Goal: Task Accomplishment & Management: Complete application form

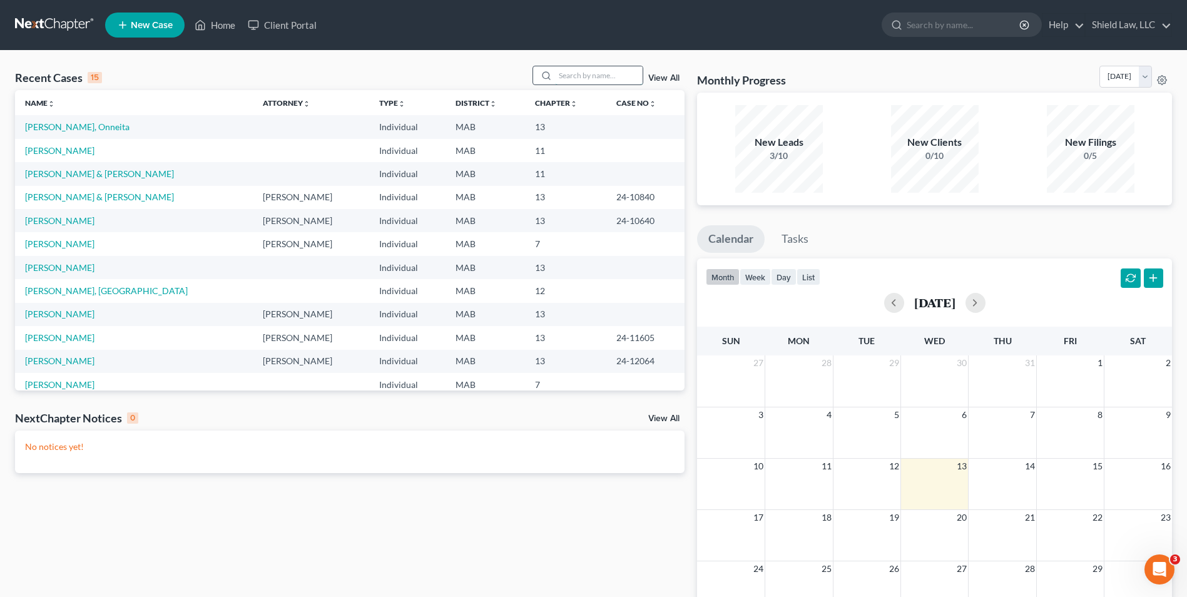
click at [574, 71] on input "search" at bounding box center [599, 75] width 88 height 18
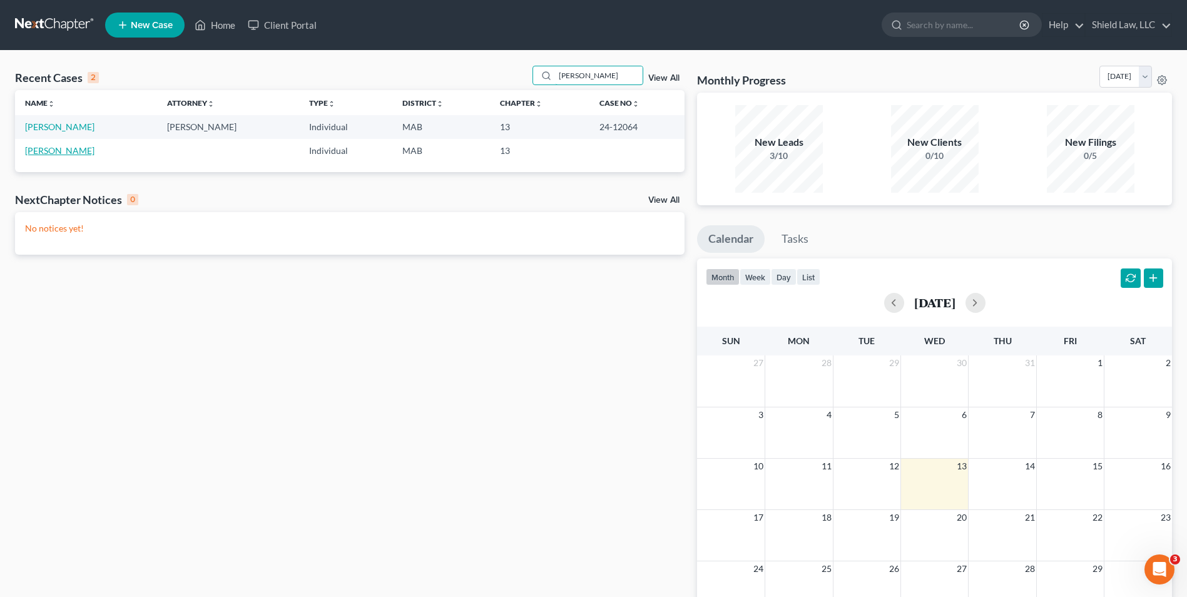
type input "[PERSON_NAME]"
click at [60, 149] on link "[PERSON_NAME]" at bounding box center [59, 150] width 69 height 11
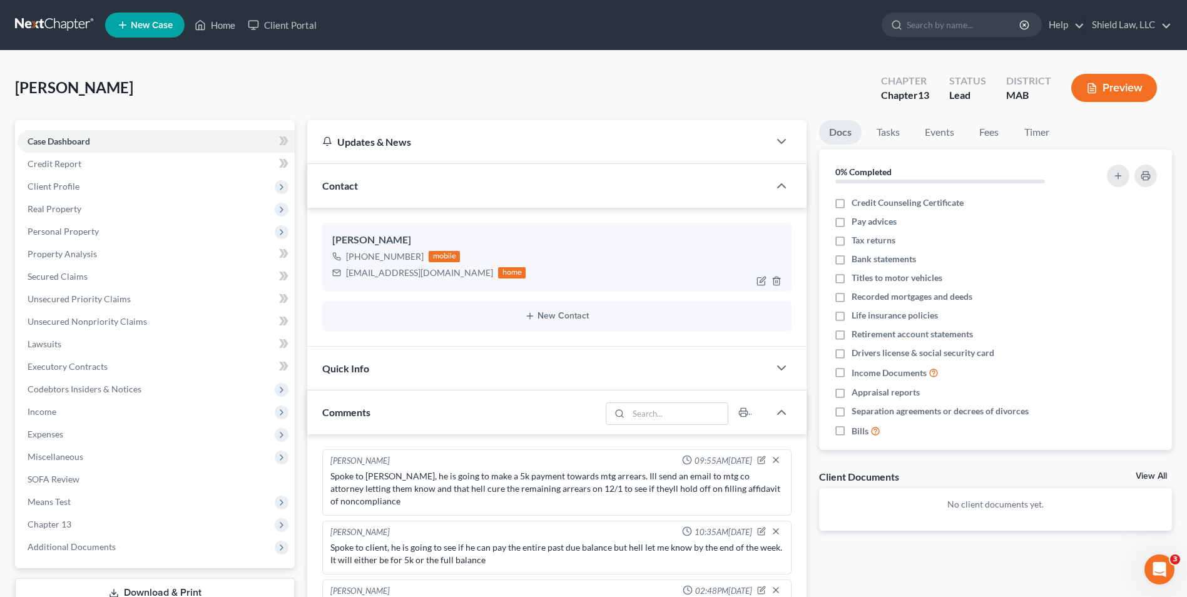
scroll to position [571, 0]
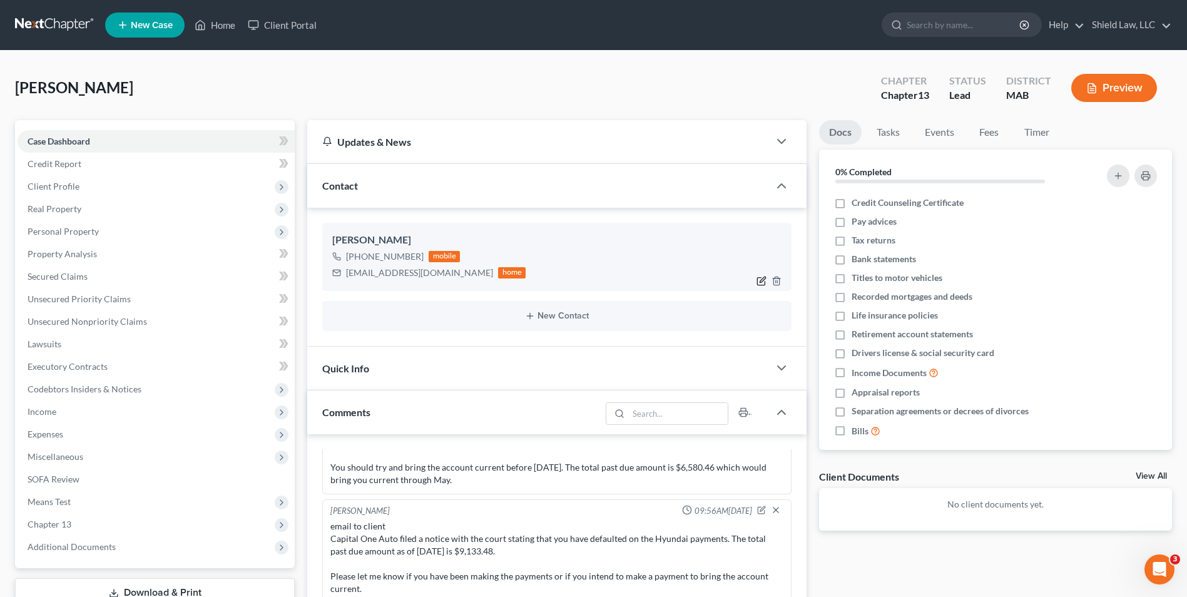
click at [762, 282] on icon "button" at bounding box center [763, 280] width 6 height 6
select select "0"
select select "1"
select select "0"
select select "1"
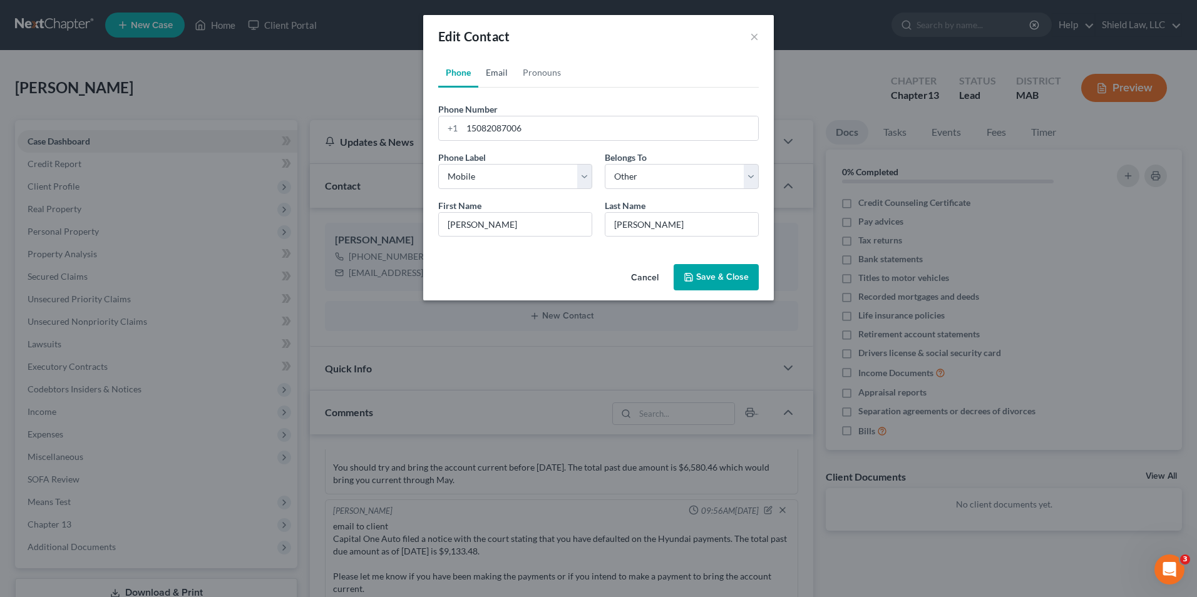
click at [503, 73] on link "Email" at bounding box center [496, 73] width 37 height 30
drag, startPoint x: 610, startPoint y: 122, endPoint x: 449, endPoint y: 135, distance: 161.4
click at [449, 135] on div "[EMAIL_ADDRESS][DOMAIN_NAME]" at bounding box center [598, 128] width 320 height 25
paste input "76"
type input "[EMAIL_ADDRESS][DOMAIN_NAME]"
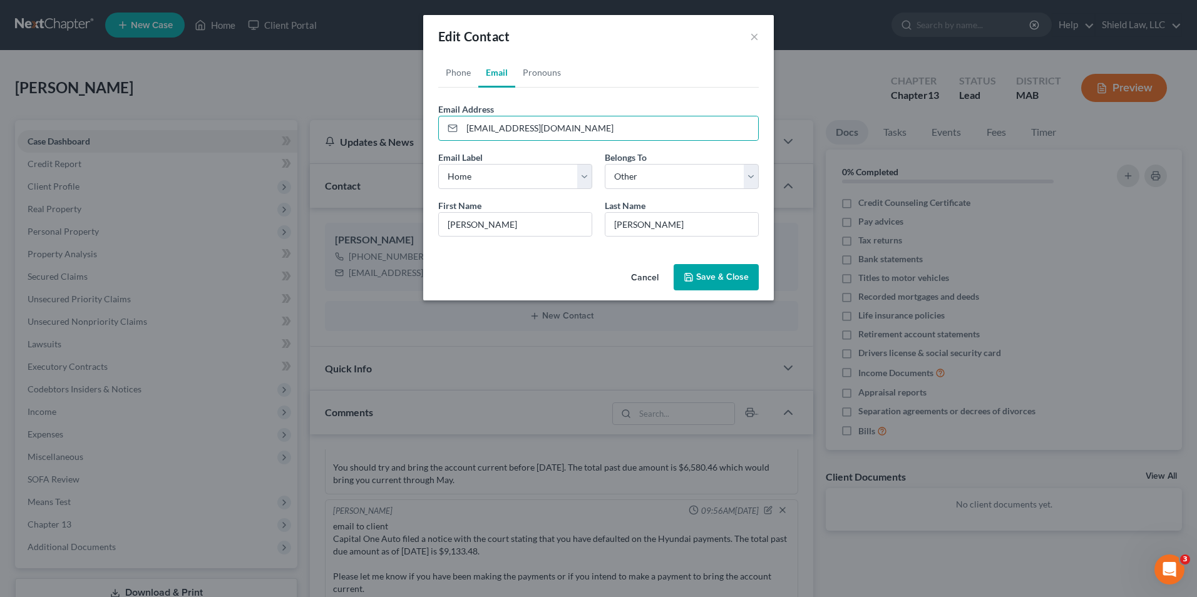
click at [743, 276] on button "Save & Close" at bounding box center [716, 277] width 85 height 26
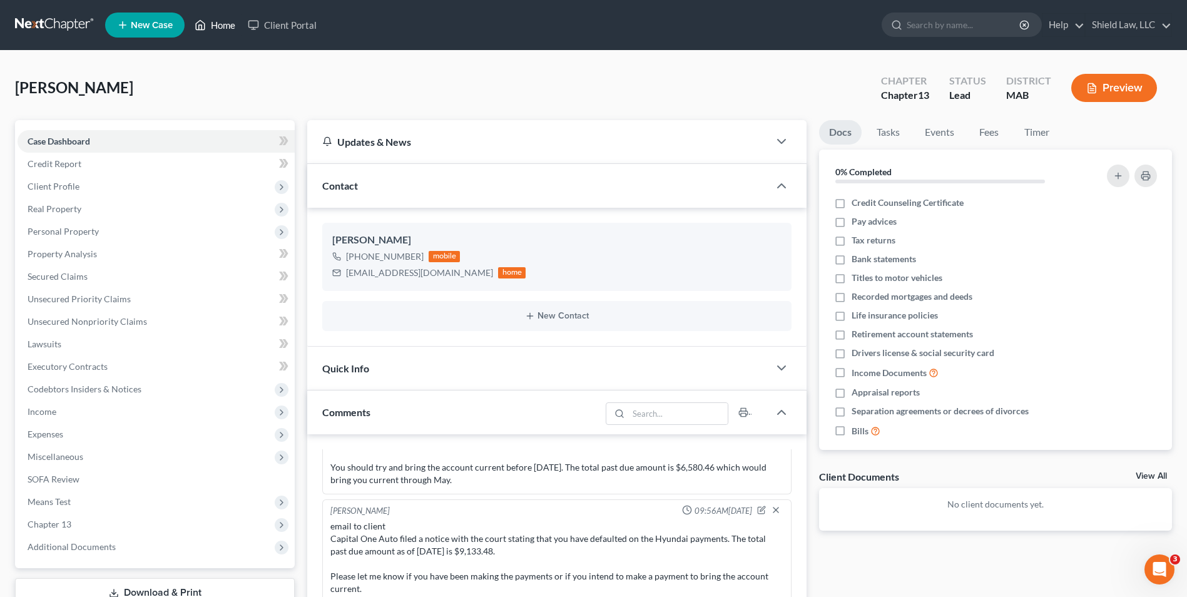
click at [210, 19] on link "Home" at bounding box center [214, 25] width 53 height 23
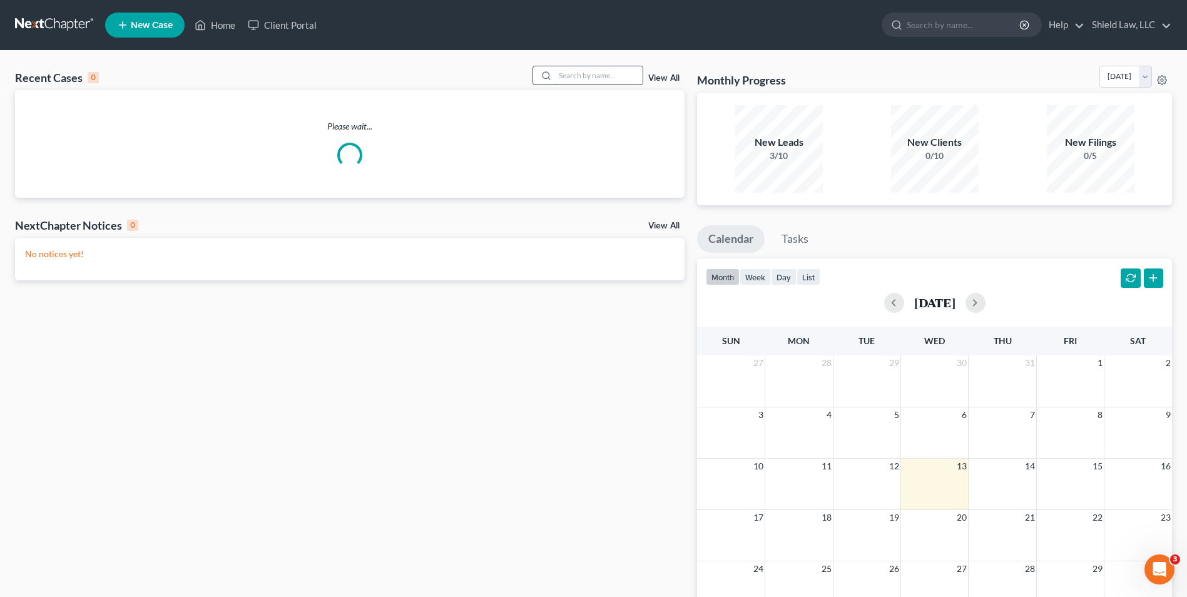
click at [622, 75] on input "search" at bounding box center [599, 75] width 88 height 18
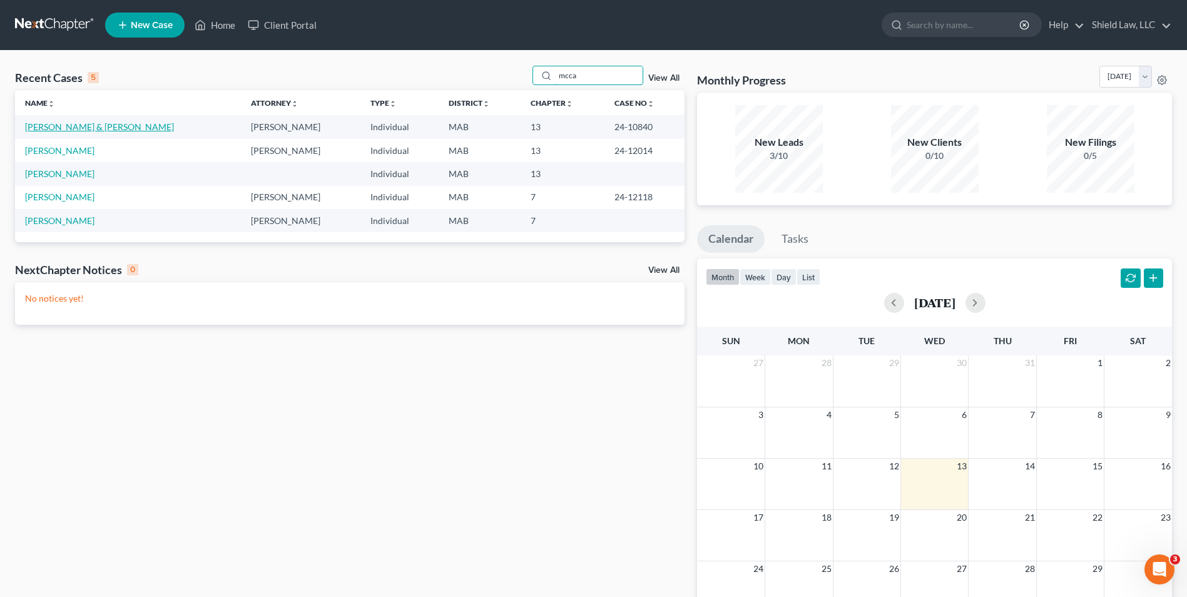
type input "mcca"
click at [75, 125] on link "[PERSON_NAME] & [PERSON_NAME]" at bounding box center [99, 126] width 149 height 11
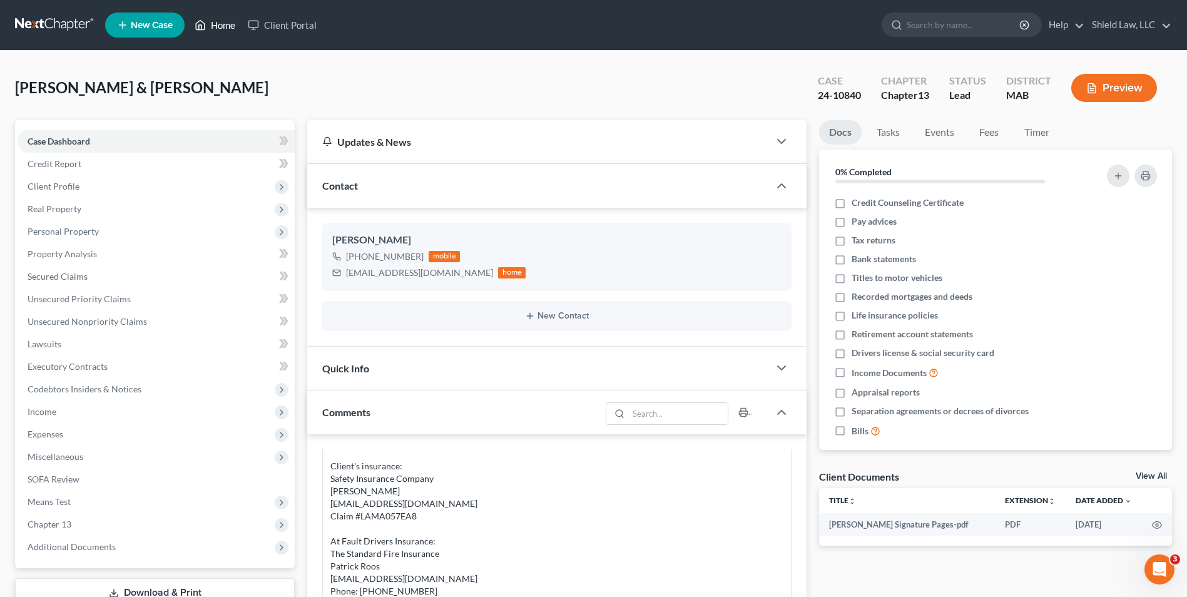
click at [217, 25] on link "Home" at bounding box center [214, 25] width 53 height 23
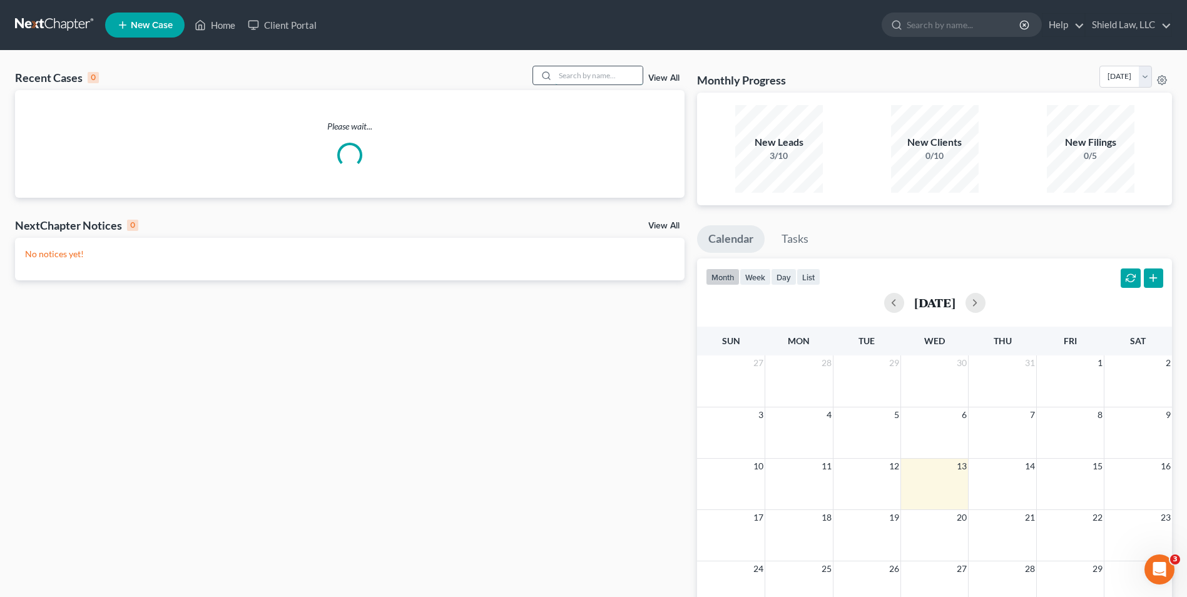
click at [576, 69] on input "search" at bounding box center [599, 75] width 88 height 18
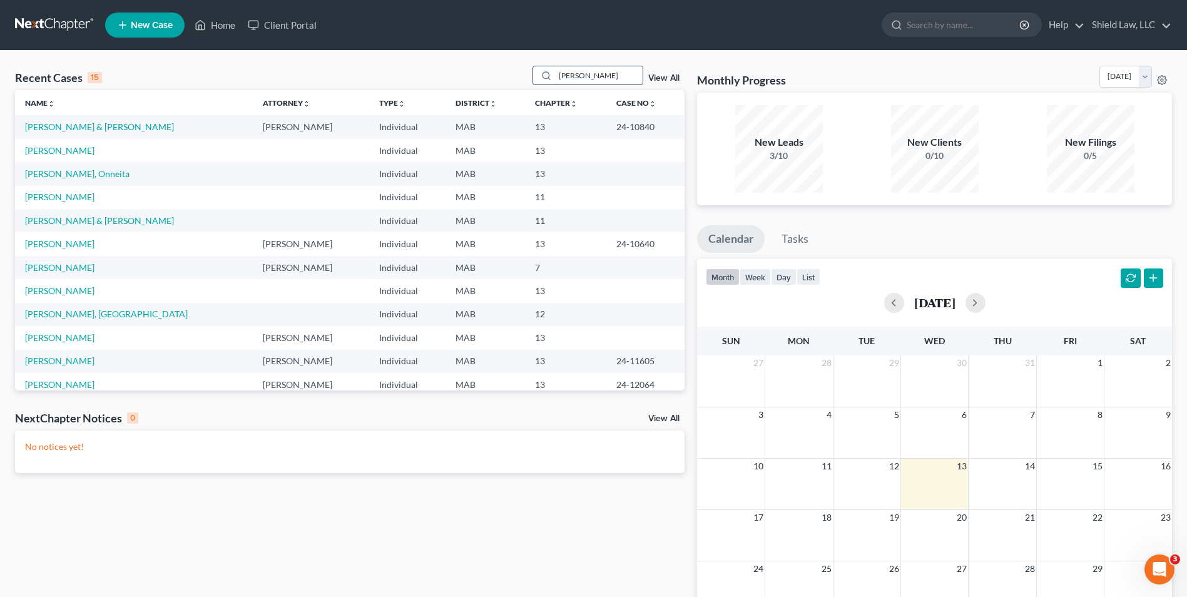
type input "[PERSON_NAME]"
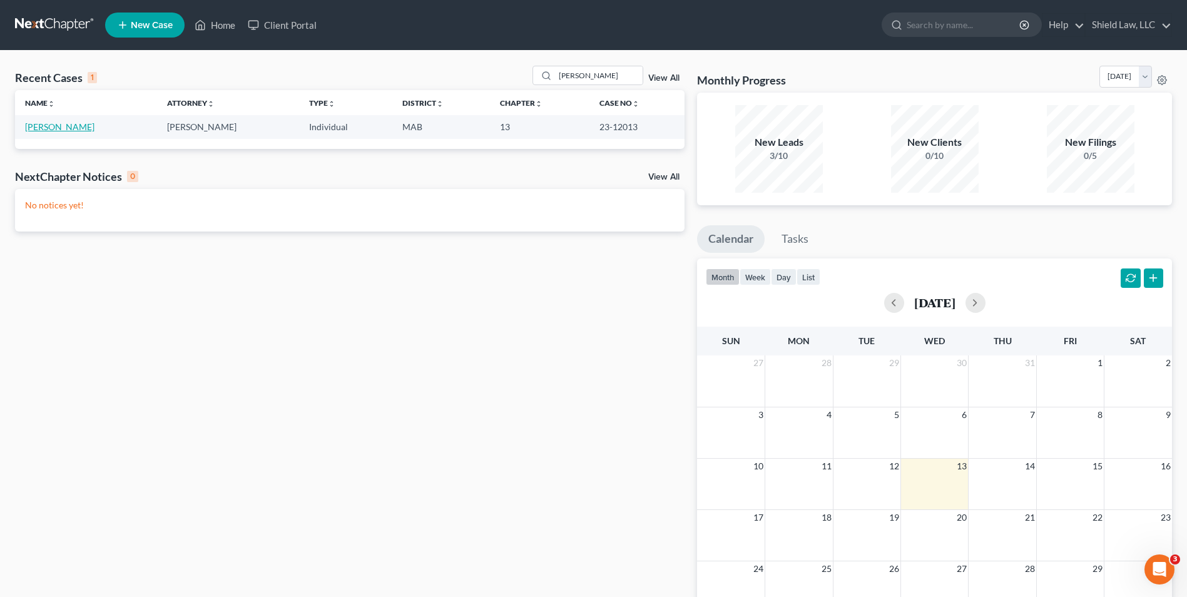
click at [57, 132] on link "[PERSON_NAME]" at bounding box center [59, 126] width 69 height 11
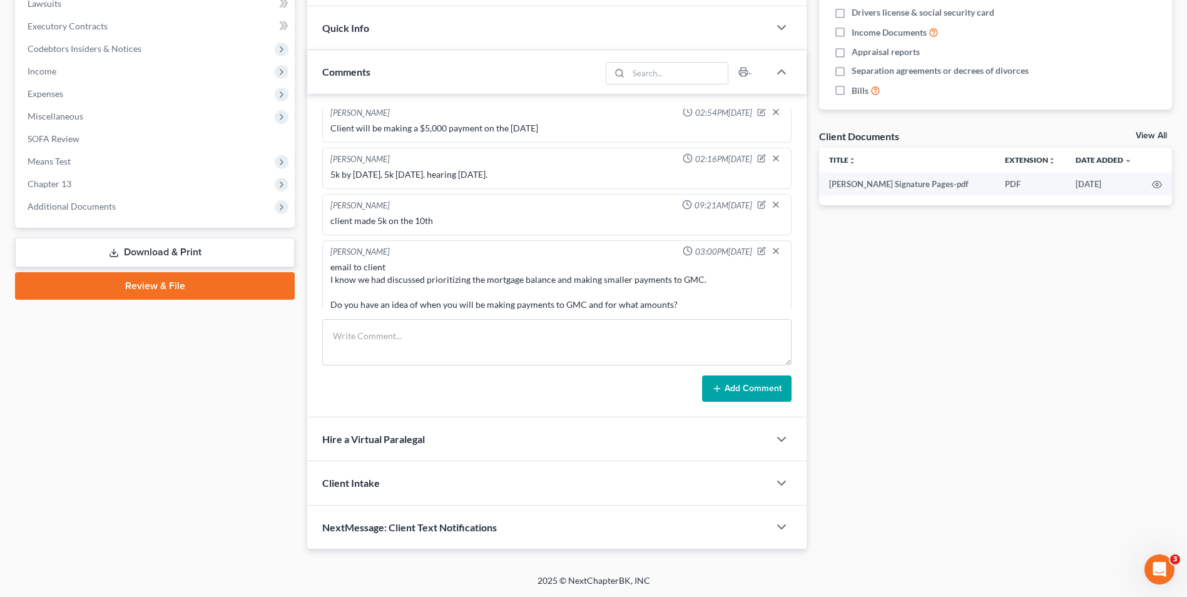
scroll to position [3123, 0]
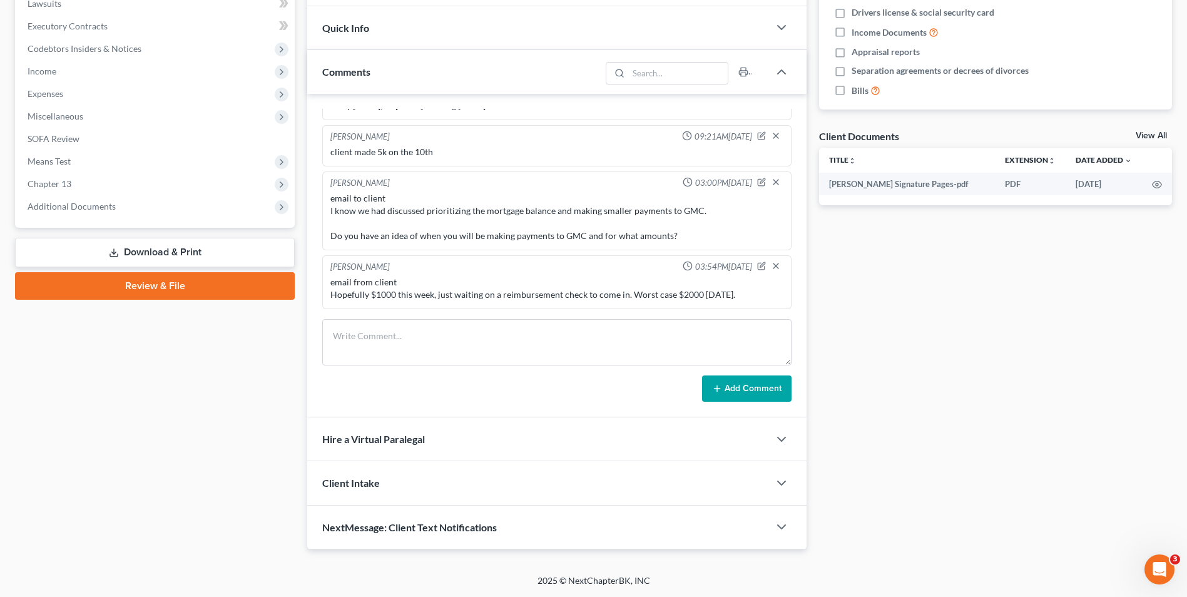
drag, startPoint x: 266, startPoint y: 401, endPoint x: 320, endPoint y: 204, distance: 203.8
click at [267, 399] on div "Case Dashboard Payments Invoices Payments Payments Credit Report Client Profile" at bounding box center [155, 165] width 292 height 770
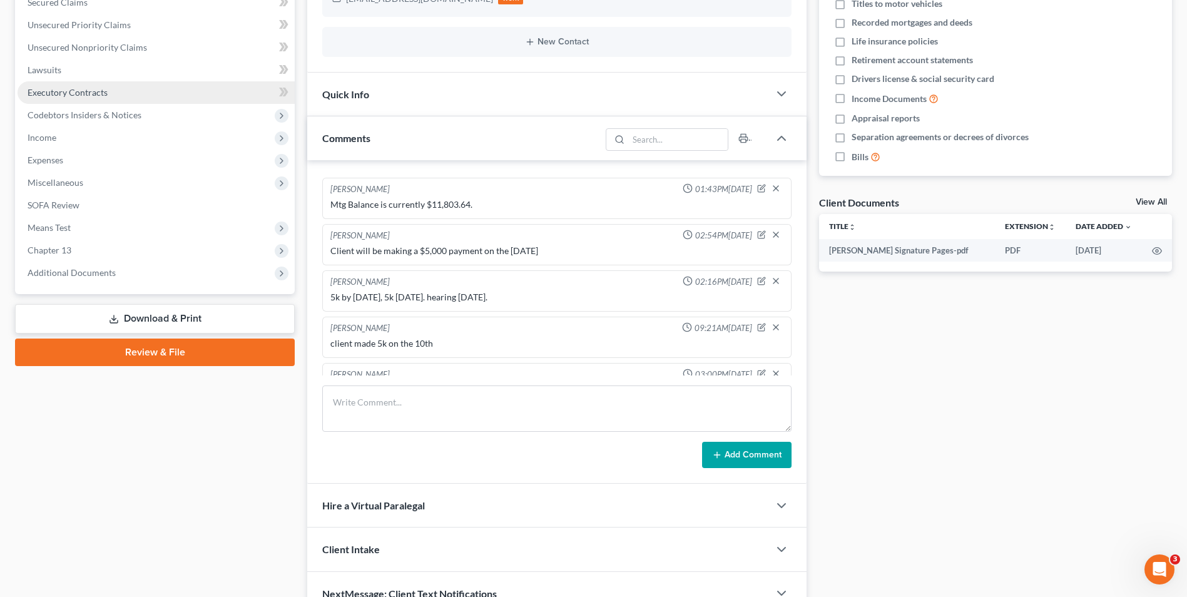
scroll to position [0, 0]
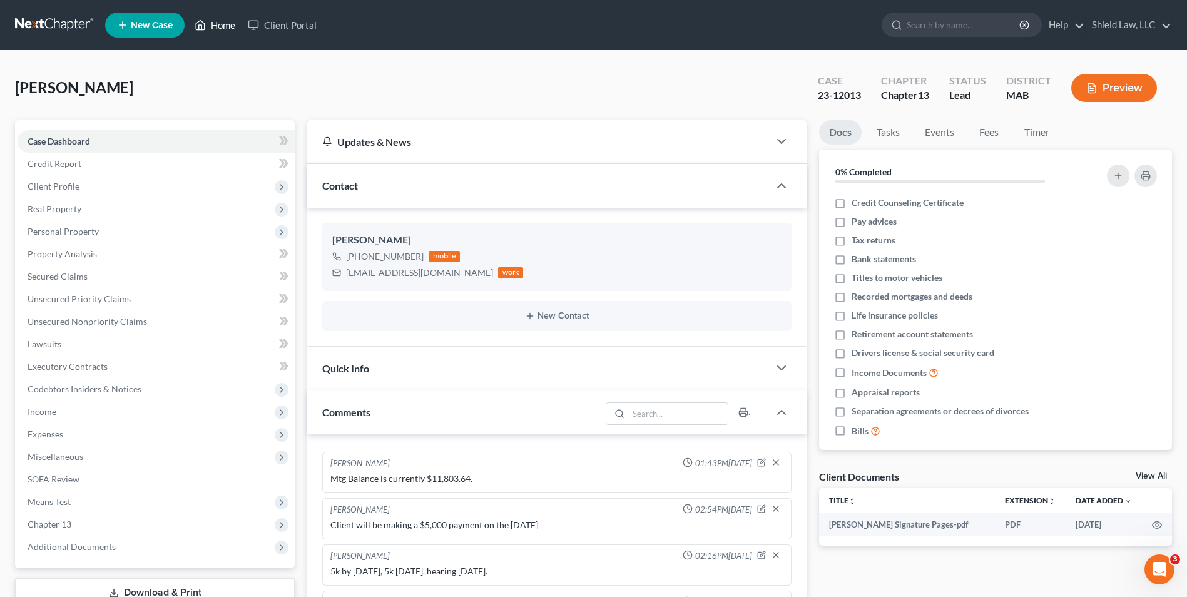
click at [208, 23] on link "Home" at bounding box center [214, 25] width 53 height 23
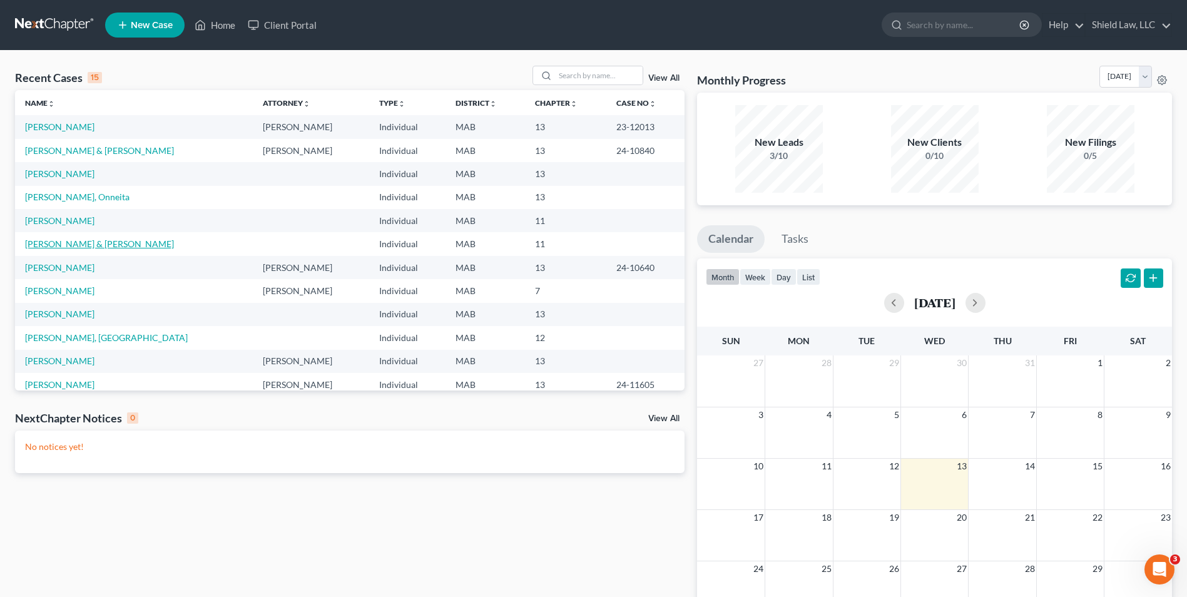
click at [133, 242] on link "[PERSON_NAME] & [PERSON_NAME]" at bounding box center [99, 243] width 149 height 11
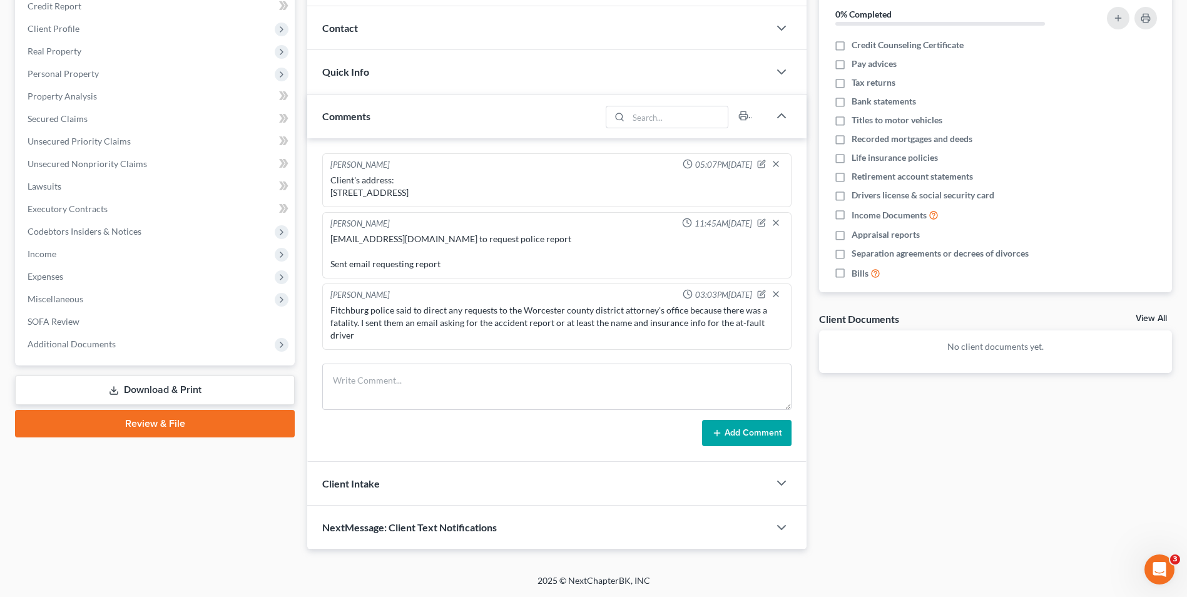
scroll to position [198, 0]
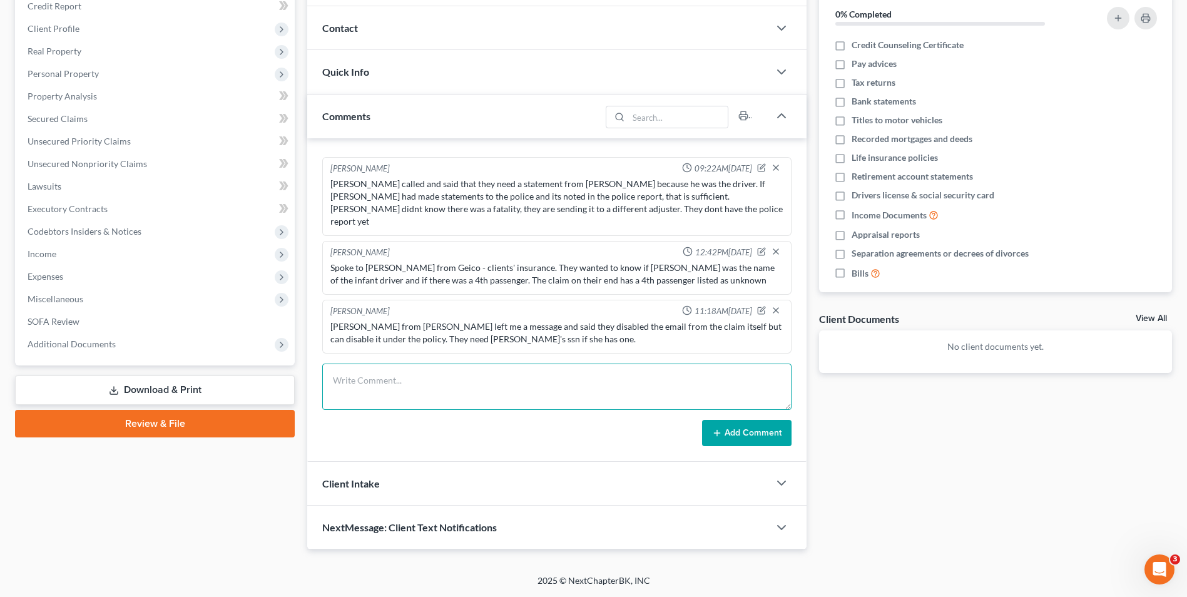
click at [391, 374] on textarea at bounding box center [556, 387] width 469 height 46
type textarea "S"
paste textarea "Pilgrim Insurance, [STREET_ADDRESS], Claim 376202637362, injury claim adjuster …"
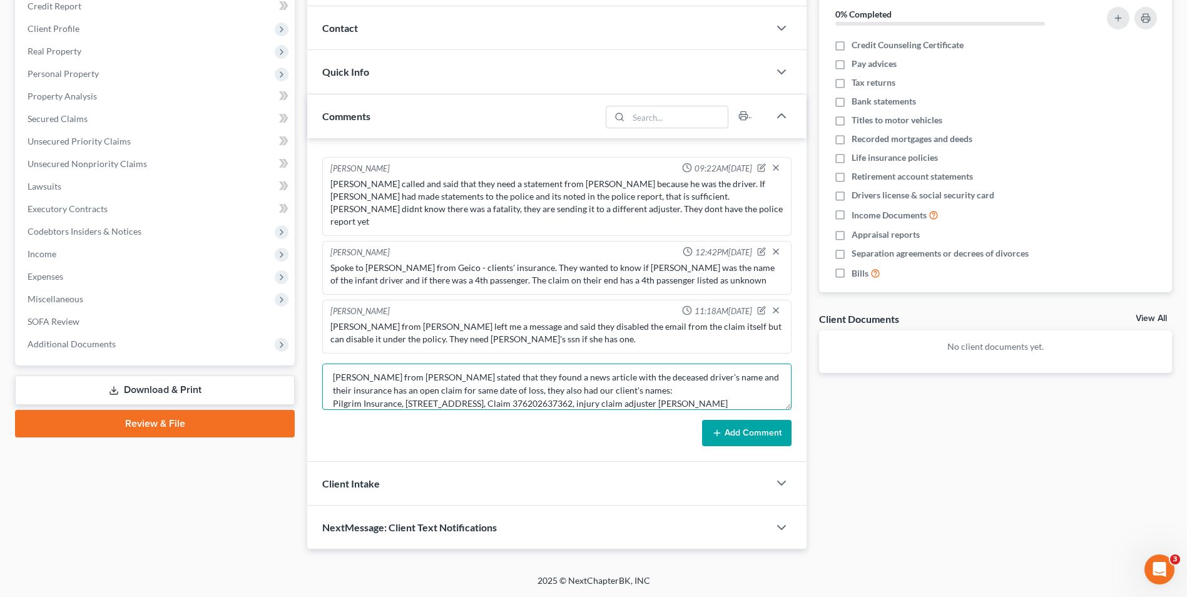
scroll to position [16, 0]
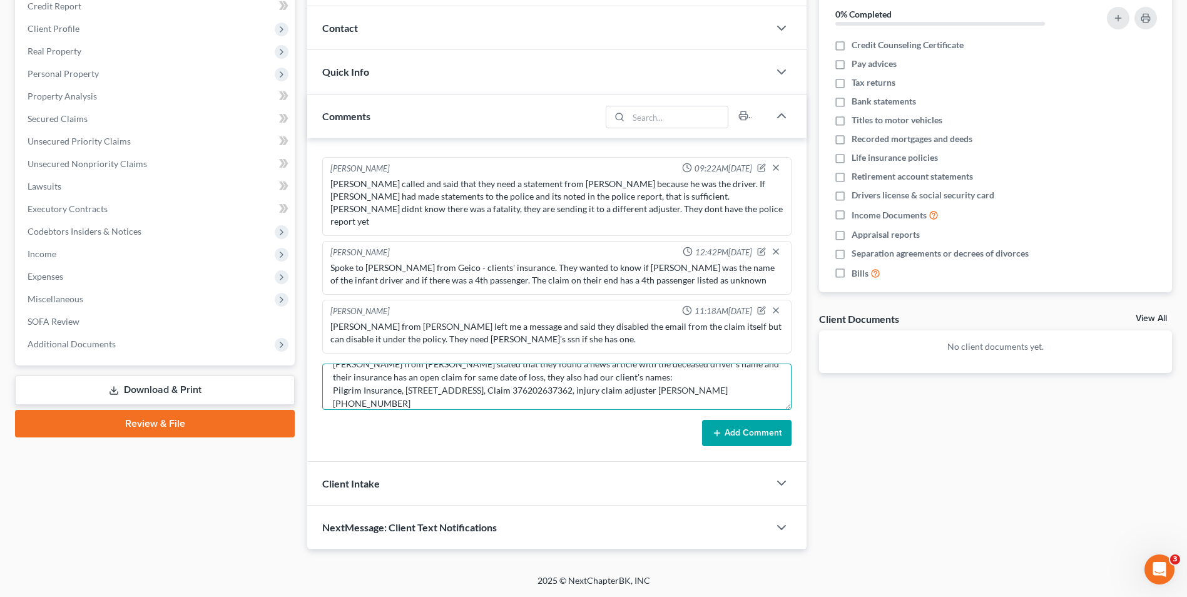
click at [404, 389] on textarea "[PERSON_NAME] from [PERSON_NAME] stated that they found a news article with the…" at bounding box center [556, 387] width 469 height 46
click at [478, 403] on textarea "[PERSON_NAME] from [PERSON_NAME] stated that they found a news article with the…" at bounding box center [556, 387] width 469 height 46
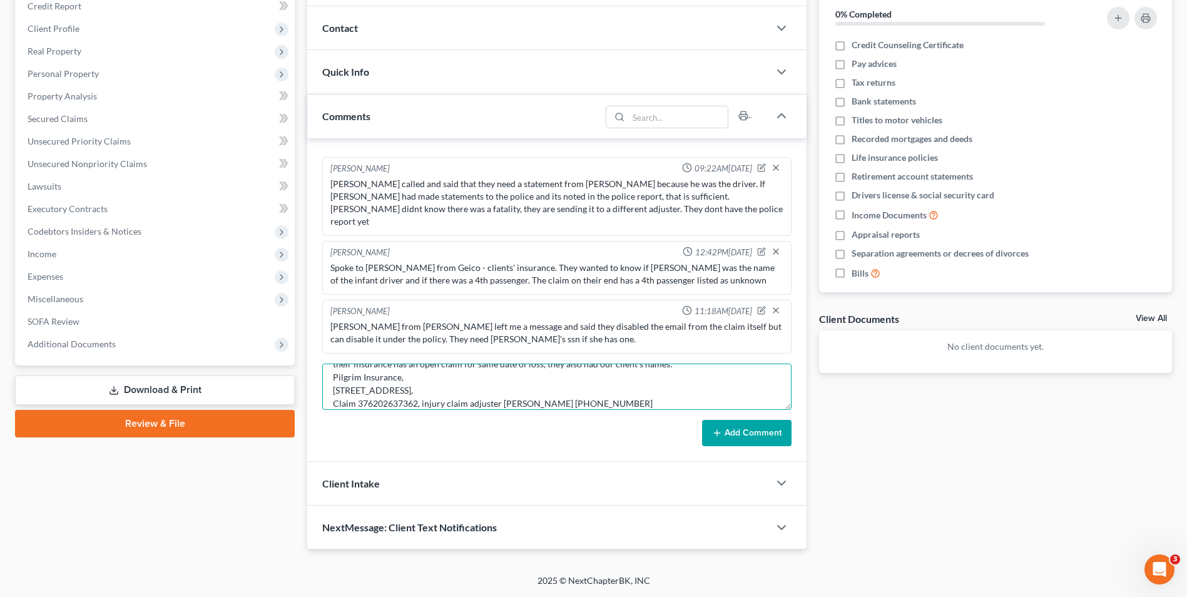
click at [422, 401] on textarea "[PERSON_NAME] from [PERSON_NAME] stated that they found a news article with the…" at bounding box center [556, 387] width 469 height 46
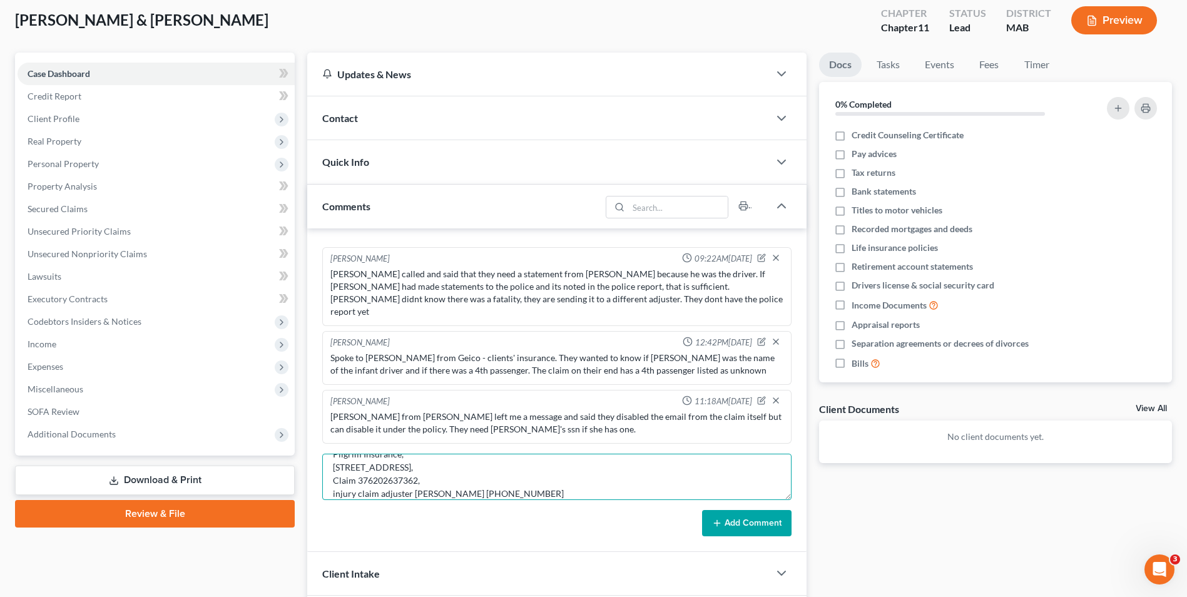
scroll to position [95, 0]
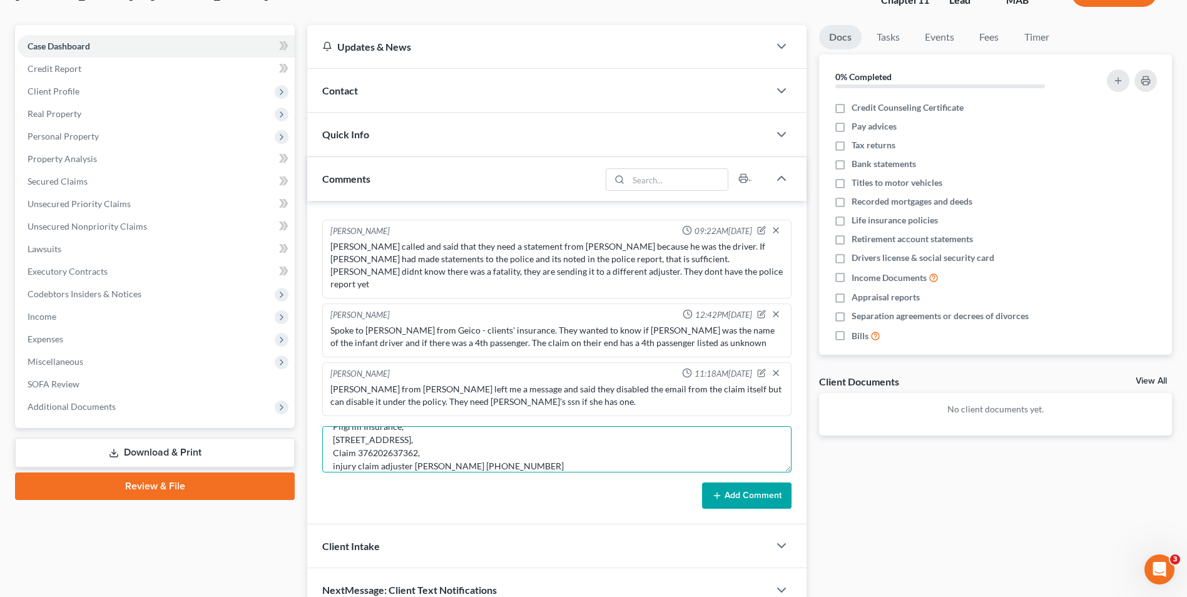
click at [331, 426] on textarea "[PERSON_NAME] from [PERSON_NAME] stated that they found a news article with the…" at bounding box center [556, 449] width 469 height 46
type textarea "[PERSON_NAME] from [PERSON_NAME] stated that they found a news article with the…"
click at [780, 494] on button "Add Comment" at bounding box center [747, 496] width 90 height 26
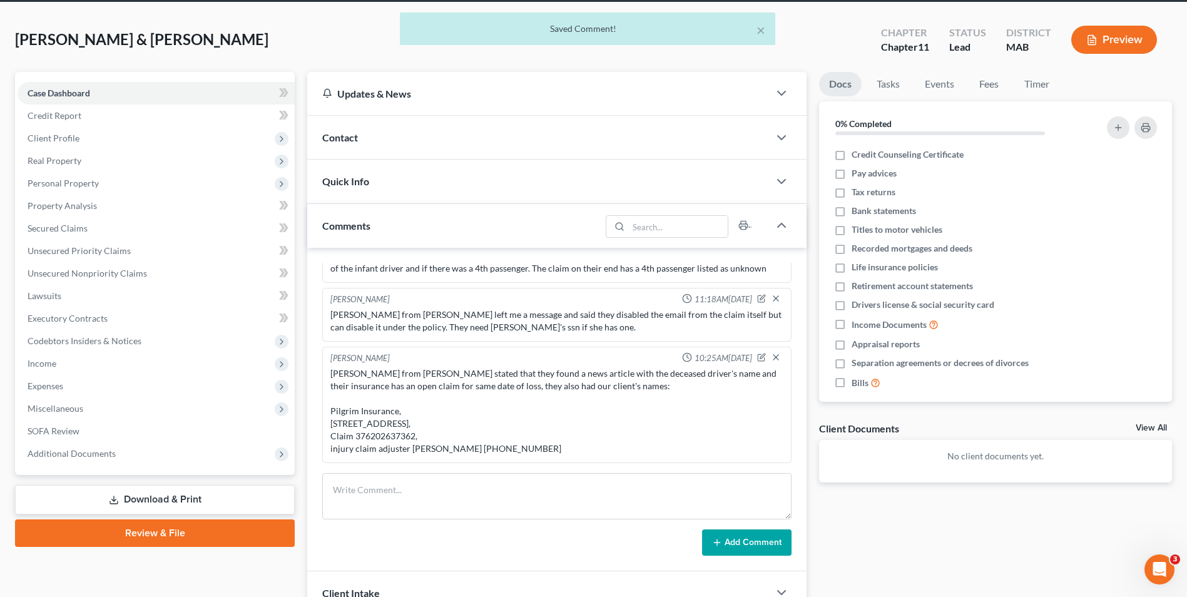
scroll to position [0, 0]
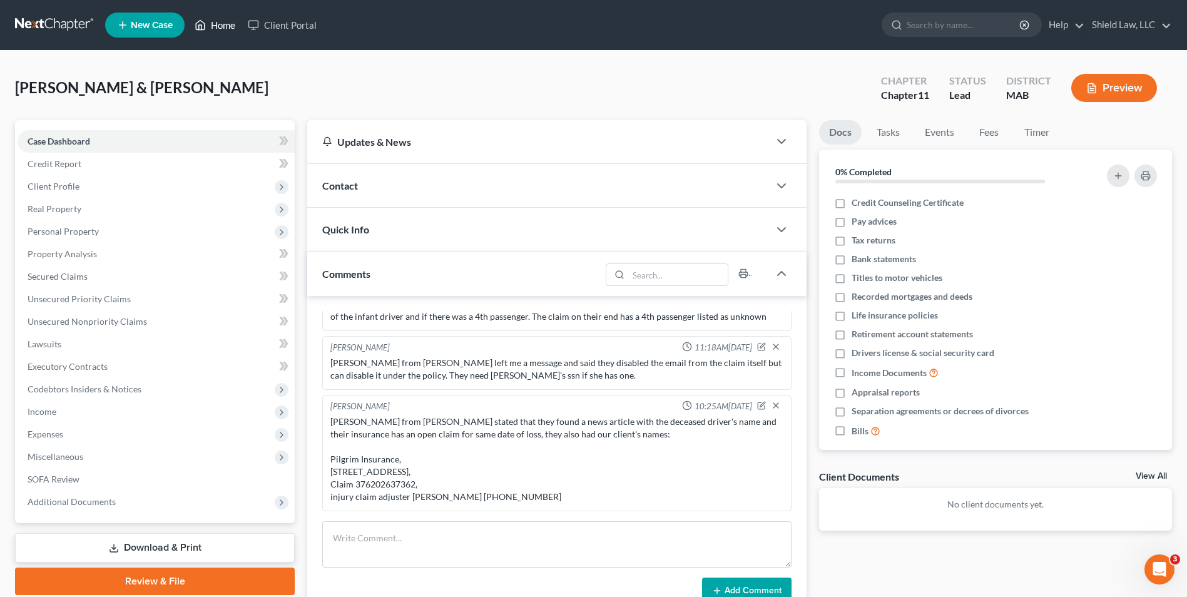
click at [207, 21] on link "Home" at bounding box center [214, 25] width 53 height 23
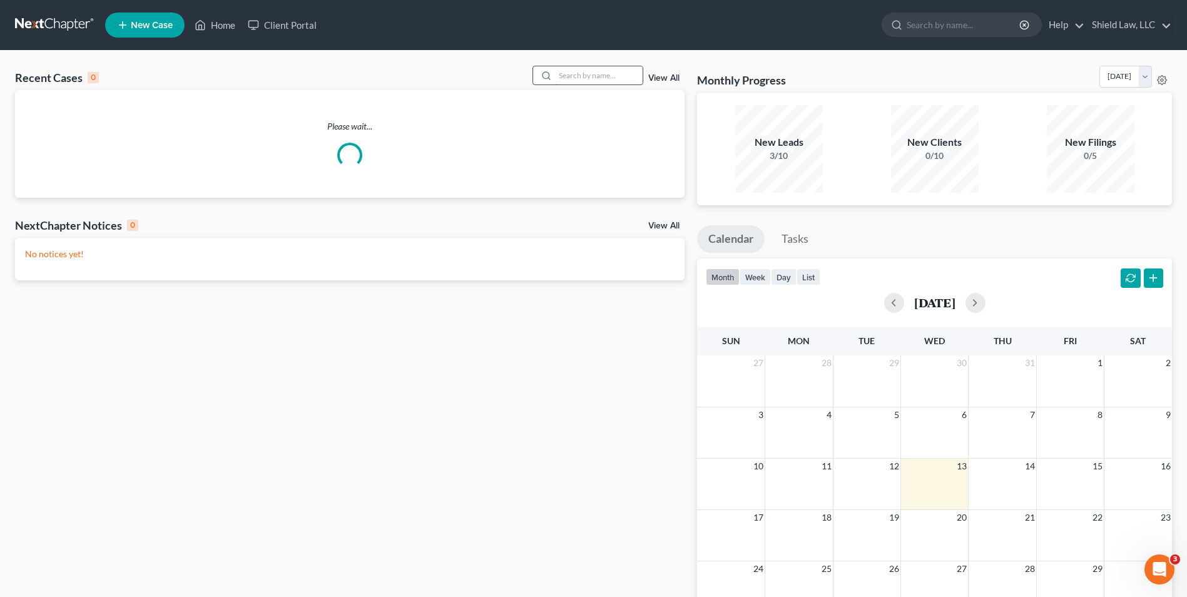
click at [600, 80] on input "search" at bounding box center [599, 75] width 88 height 18
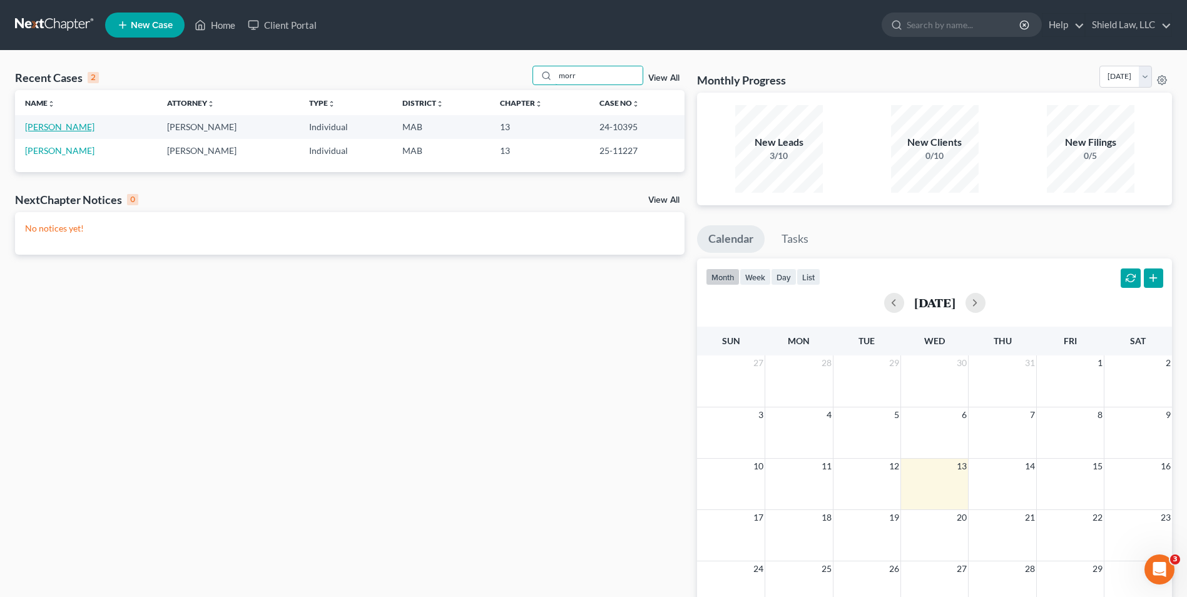
type input "morr"
click at [64, 125] on link "[PERSON_NAME]" at bounding box center [59, 126] width 69 height 11
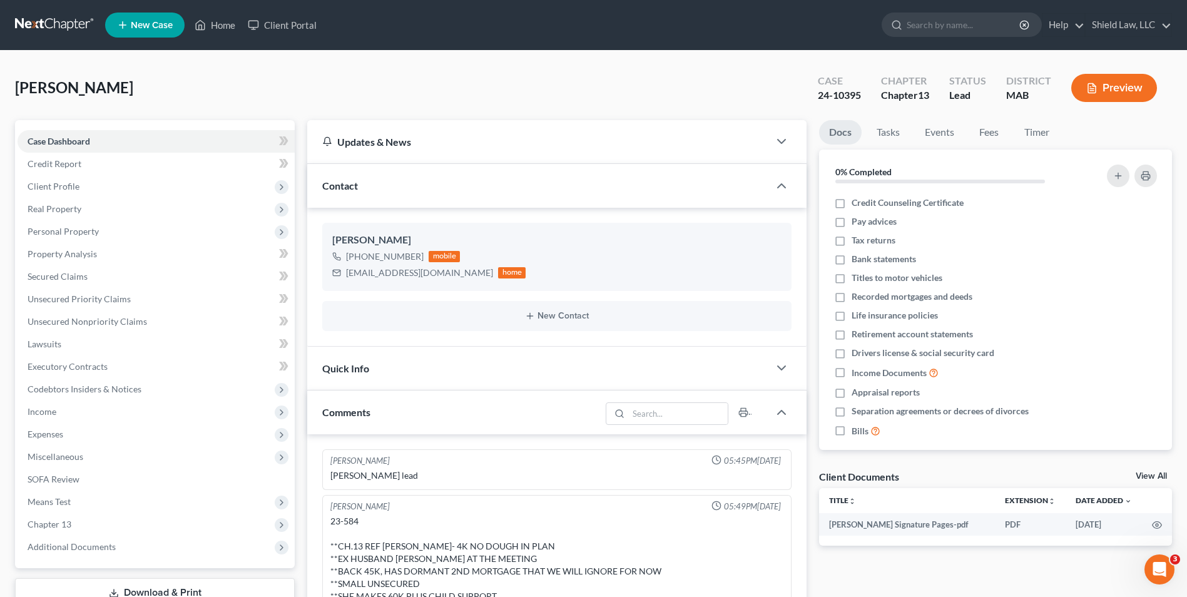
scroll to position [3125, 0]
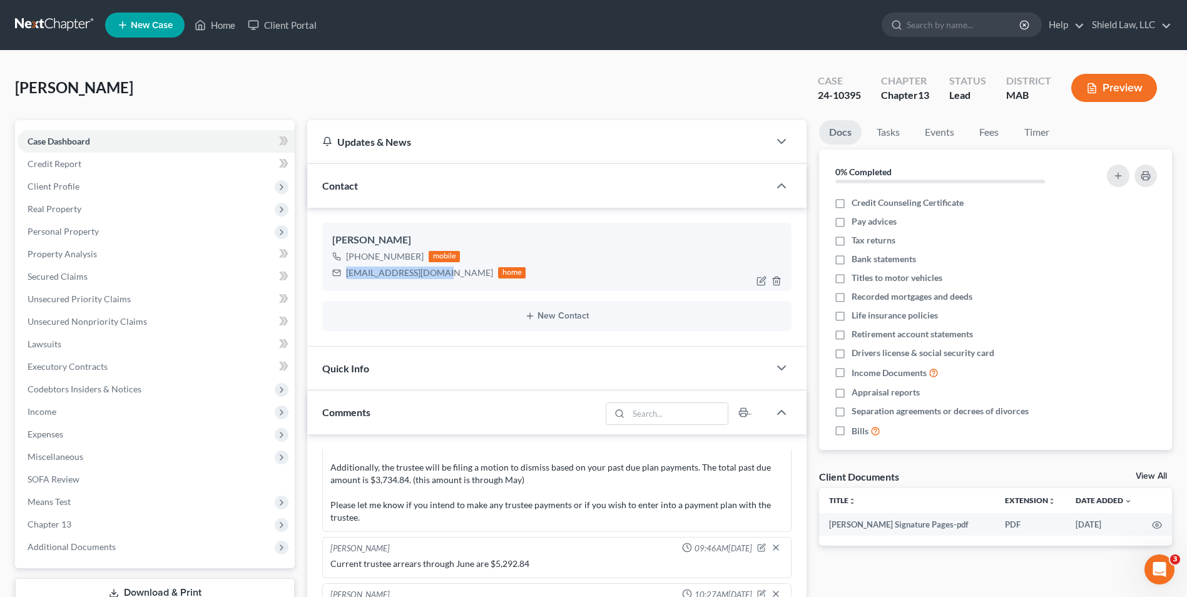
drag, startPoint x: 346, startPoint y: 272, endPoint x: 438, endPoint y: 272, distance: 92.0
click at [438, 272] on div "[EMAIL_ADDRESS][DOMAIN_NAME]" at bounding box center [419, 273] width 147 height 13
copy div "[EMAIL_ADDRESS][DOMAIN_NAME]"
click at [223, 21] on link "Home" at bounding box center [214, 25] width 53 height 23
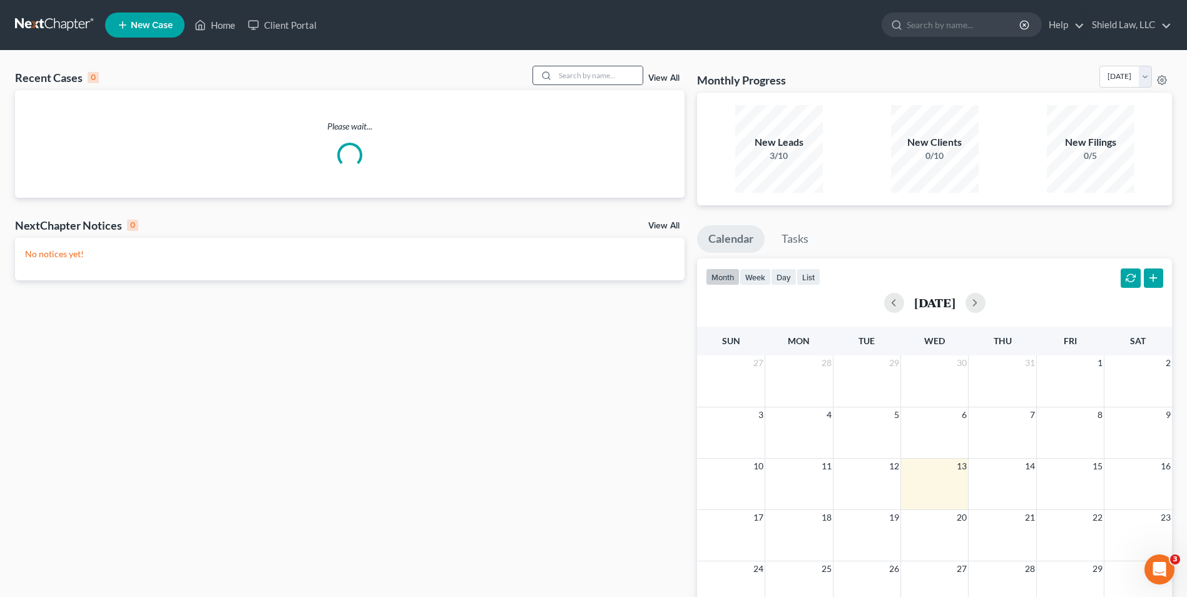
click at [553, 72] on div at bounding box center [544, 75] width 23 height 18
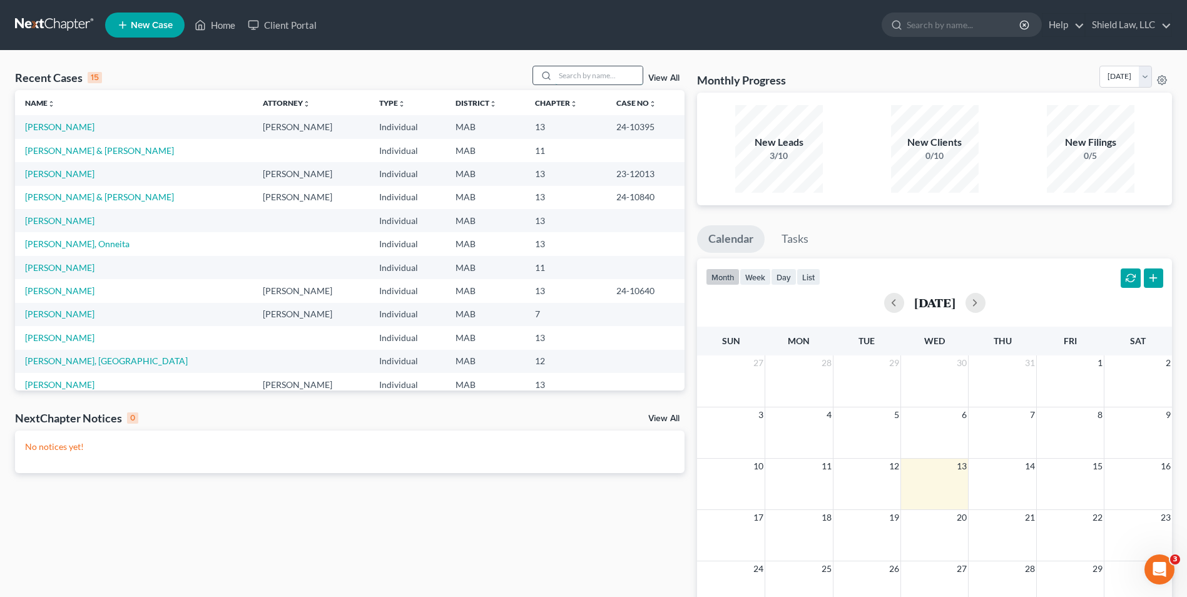
drag, startPoint x: 570, startPoint y: 71, endPoint x: 573, endPoint y: 63, distance: 8.7
click at [571, 70] on input "search" at bounding box center [599, 75] width 88 height 18
type input "keni"
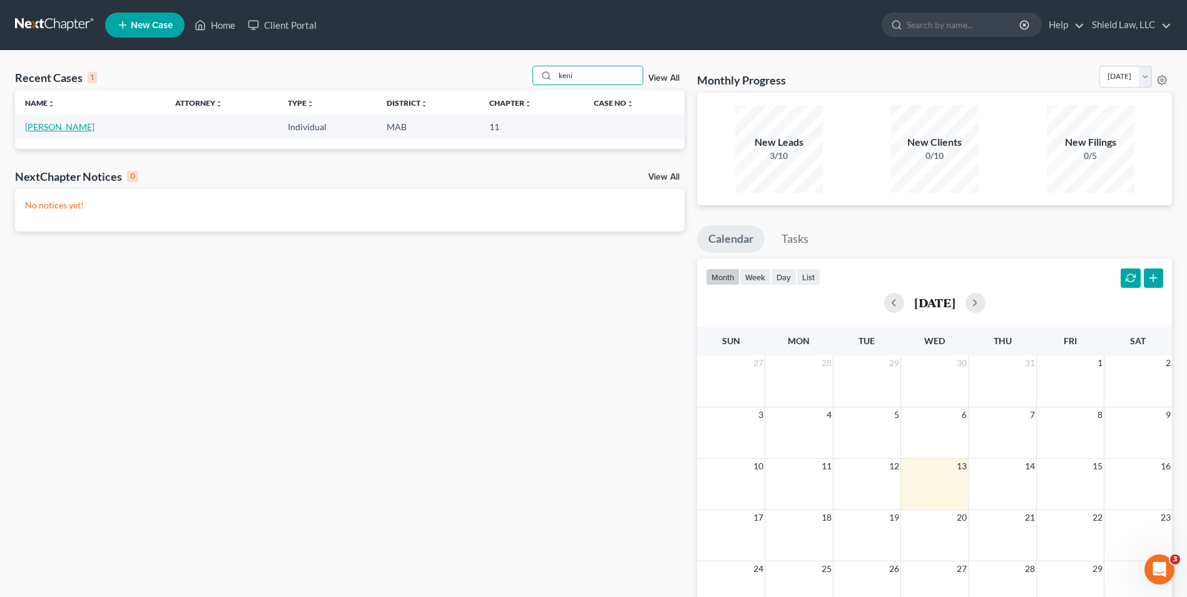
click at [53, 123] on link "[PERSON_NAME]" at bounding box center [59, 126] width 69 height 11
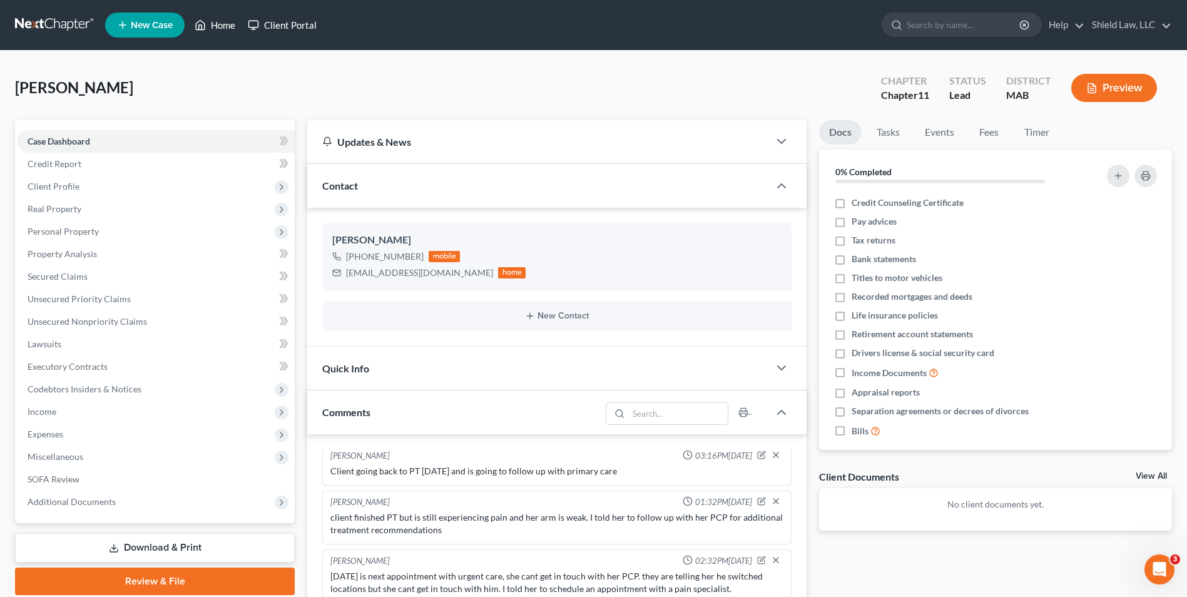
click at [200, 22] on icon at bounding box center [201, 25] width 9 height 9
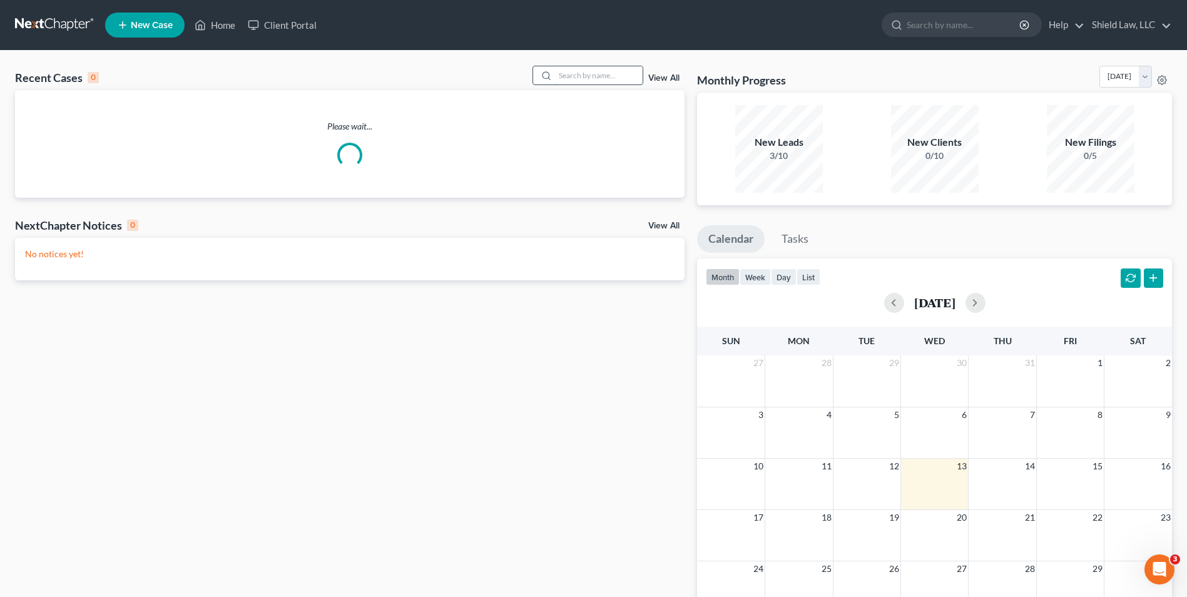
click at [571, 74] on input "search" at bounding box center [599, 75] width 88 height 18
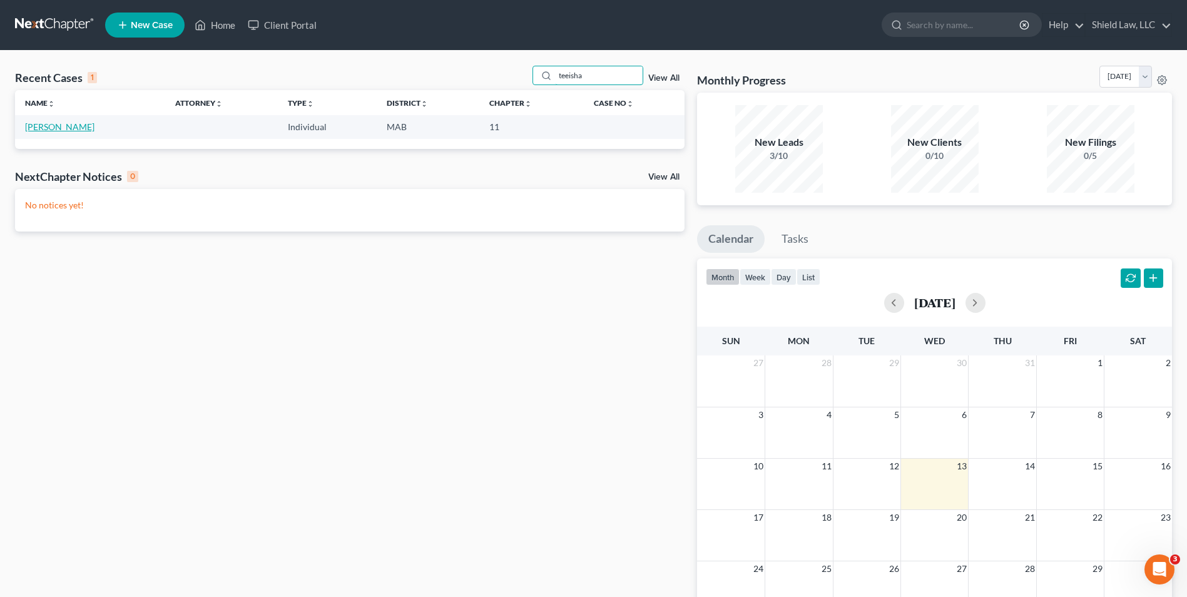
type input "teeisha"
click at [36, 126] on link "[PERSON_NAME]" at bounding box center [59, 126] width 69 height 11
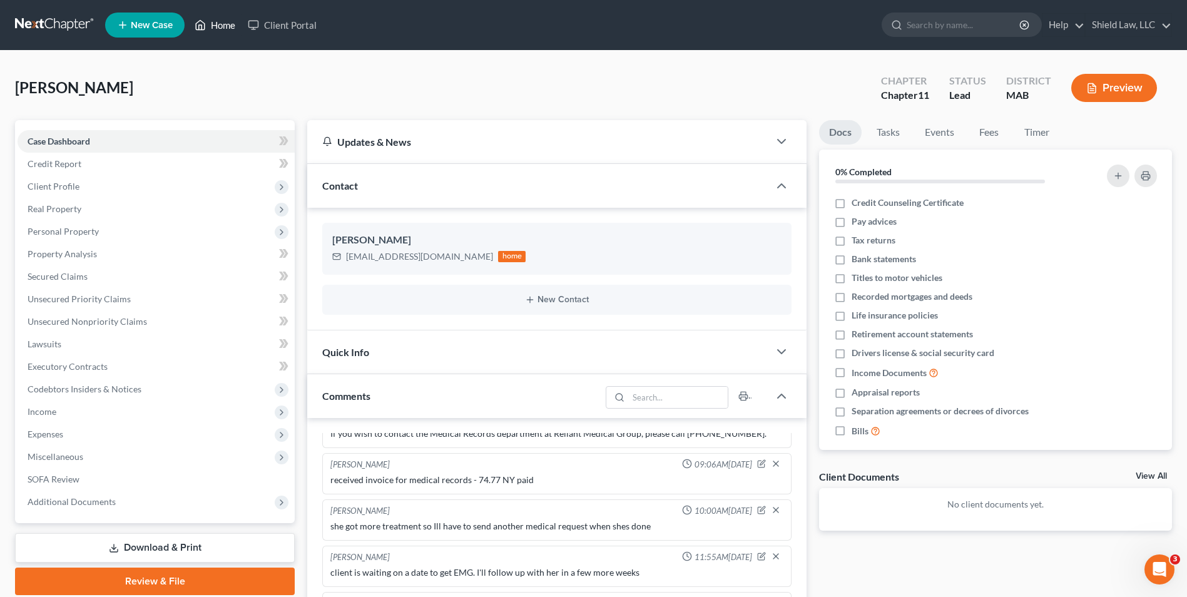
drag, startPoint x: 216, startPoint y: 22, endPoint x: 334, endPoint y: 49, distance: 121.3
click at [216, 22] on link "Home" at bounding box center [214, 25] width 53 height 23
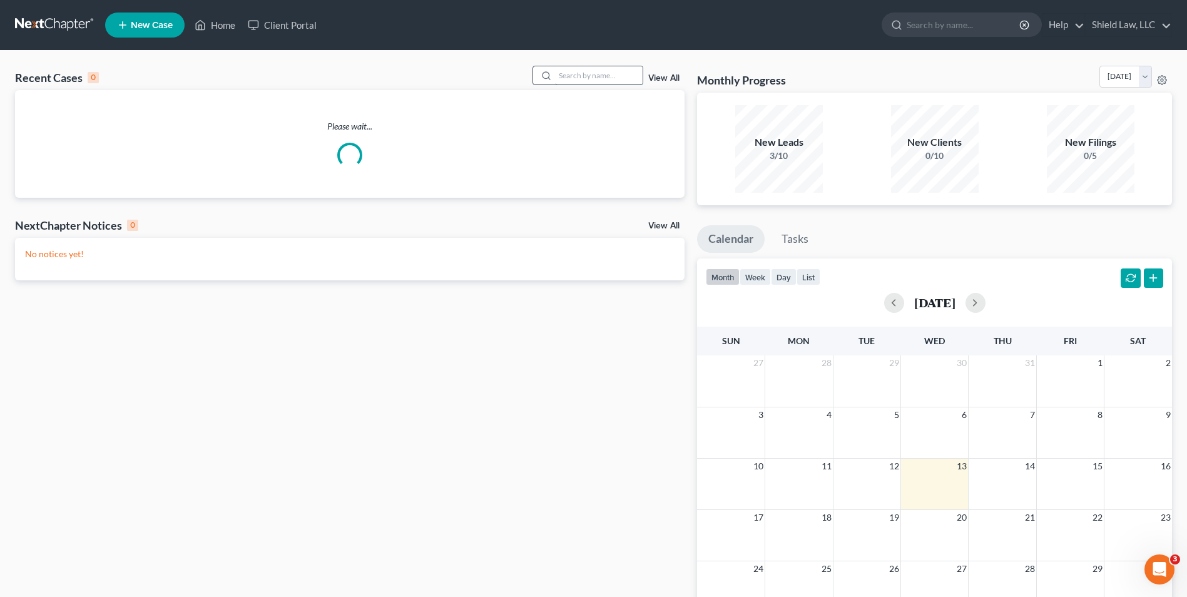
click at [591, 82] on input "search" at bounding box center [599, 75] width 88 height 18
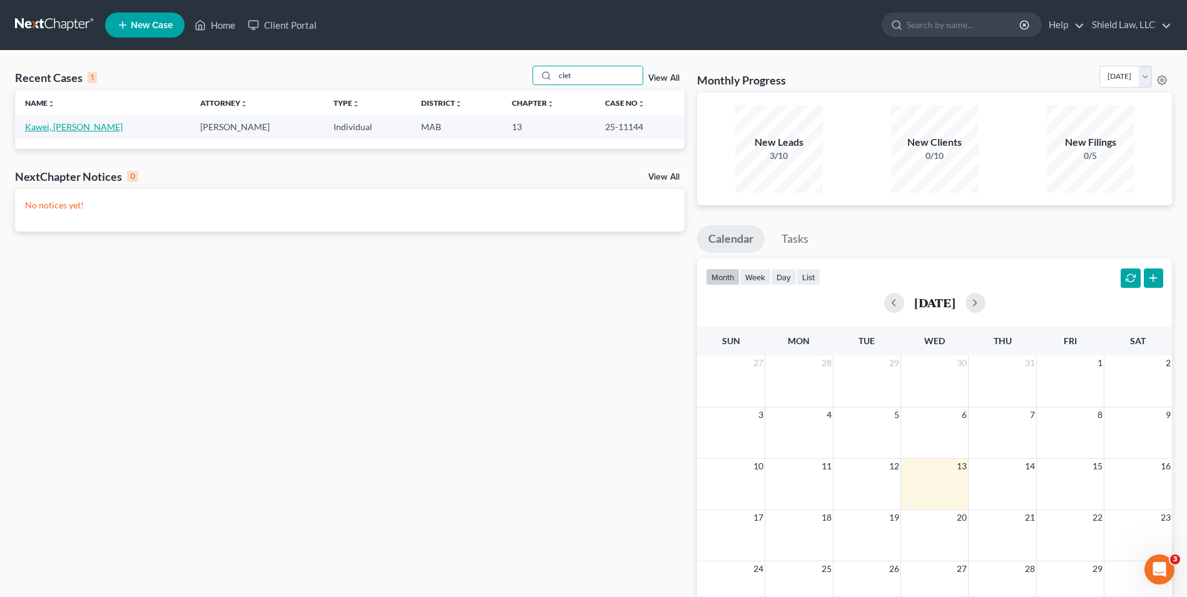
type input "clet"
click at [49, 121] on link "Kawei, [PERSON_NAME]" at bounding box center [74, 126] width 98 height 11
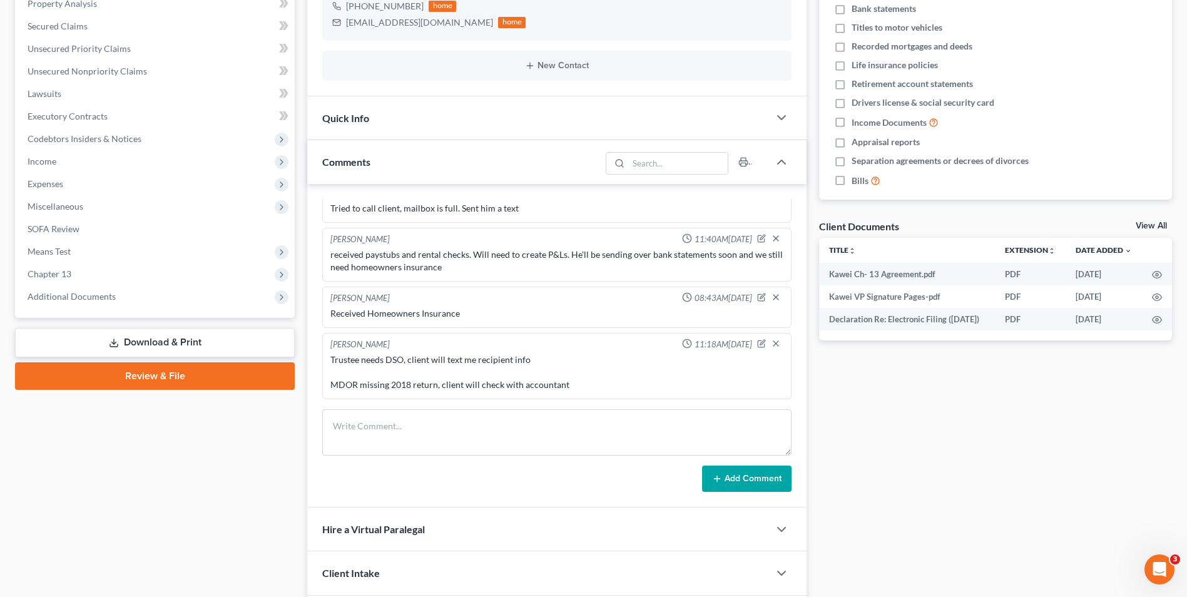
scroll to position [341, 0]
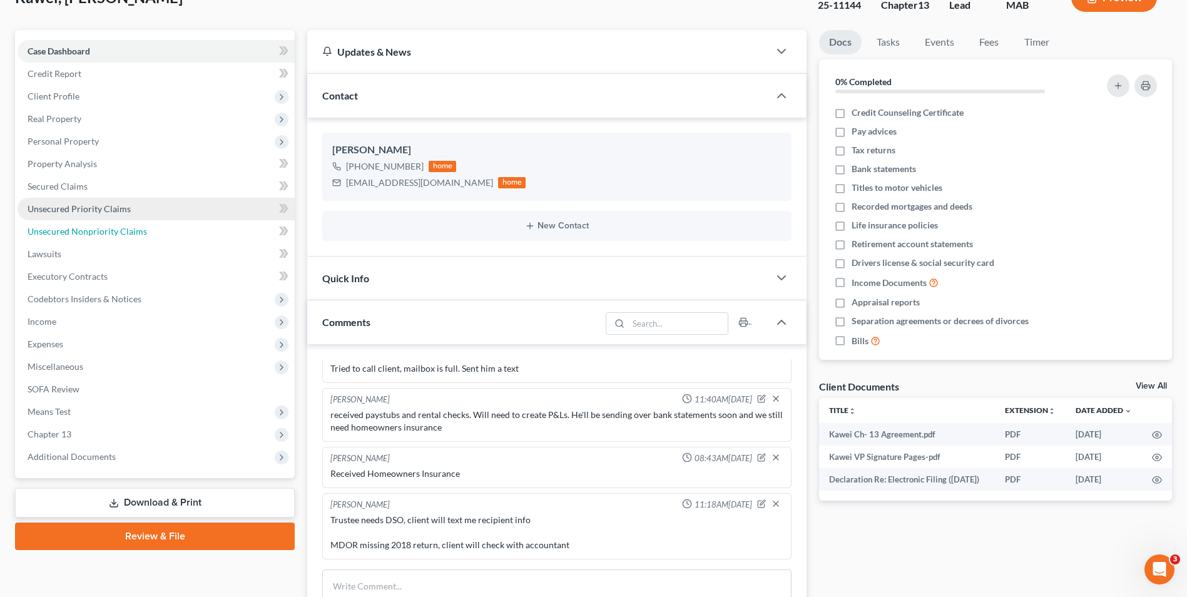
drag, startPoint x: 116, startPoint y: 230, endPoint x: 199, endPoint y: 204, distance: 86.5
click at [116, 230] on span "Unsecured Nonpriority Claims" at bounding box center [88, 231] width 120 height 11
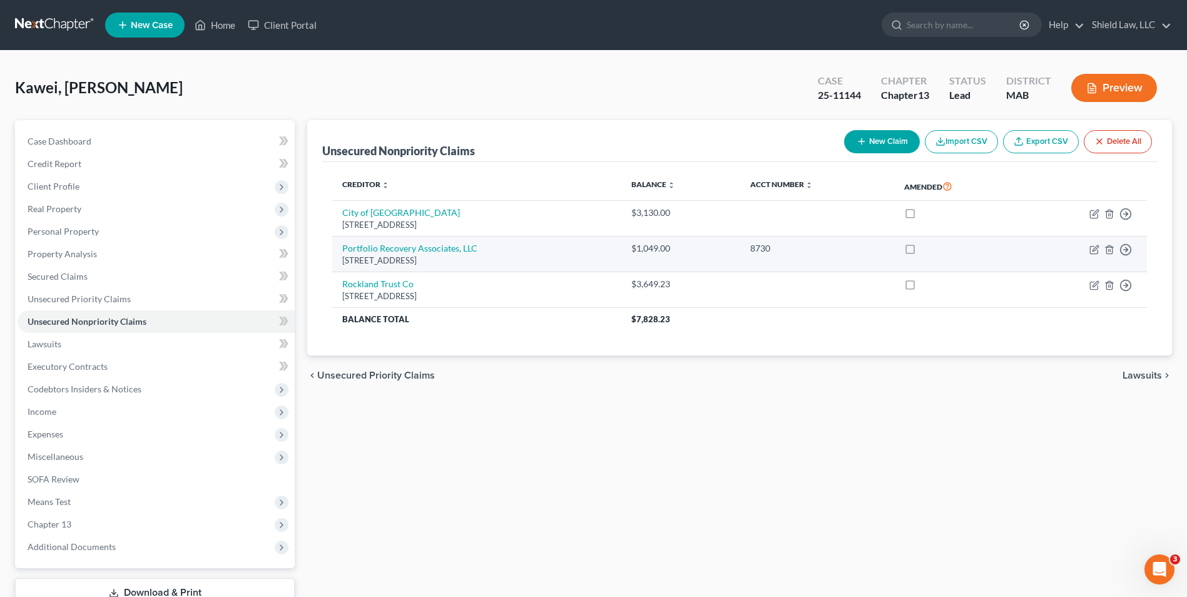
click at [922, 252] on label at bounding box center [922, 252] width 0 height 0
click at [928, 248] on input "checkbox" at bounding box center [931, 246] width 8 height 8
checkbox input "true"
click at [1097, 249] on icon "button" at bounding box center [1096, 248] width 6 height 6
select select "48"
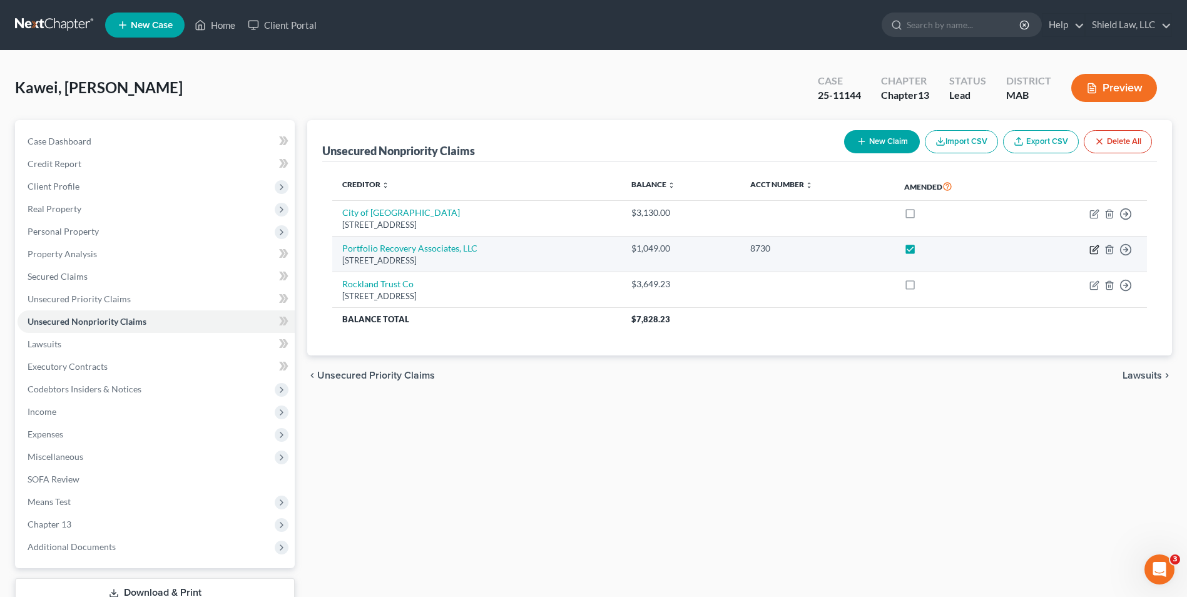
select select "0"
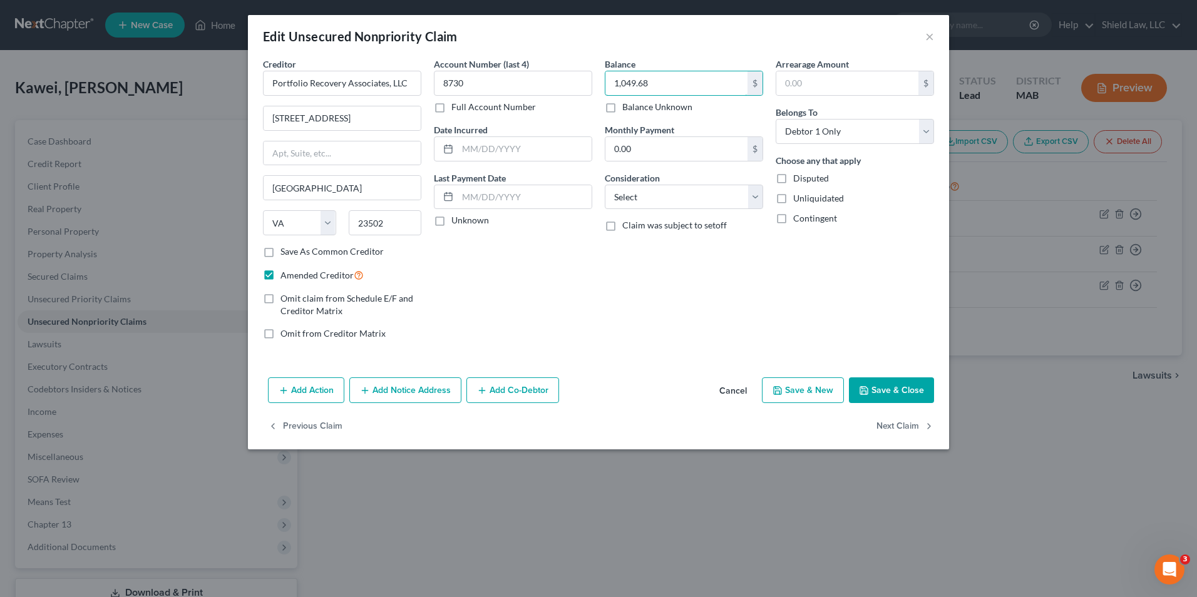
type input "1,049.68"
click at [891, 387] on button "Save & Close" at bounding box center [891, 390] width 85 height 26
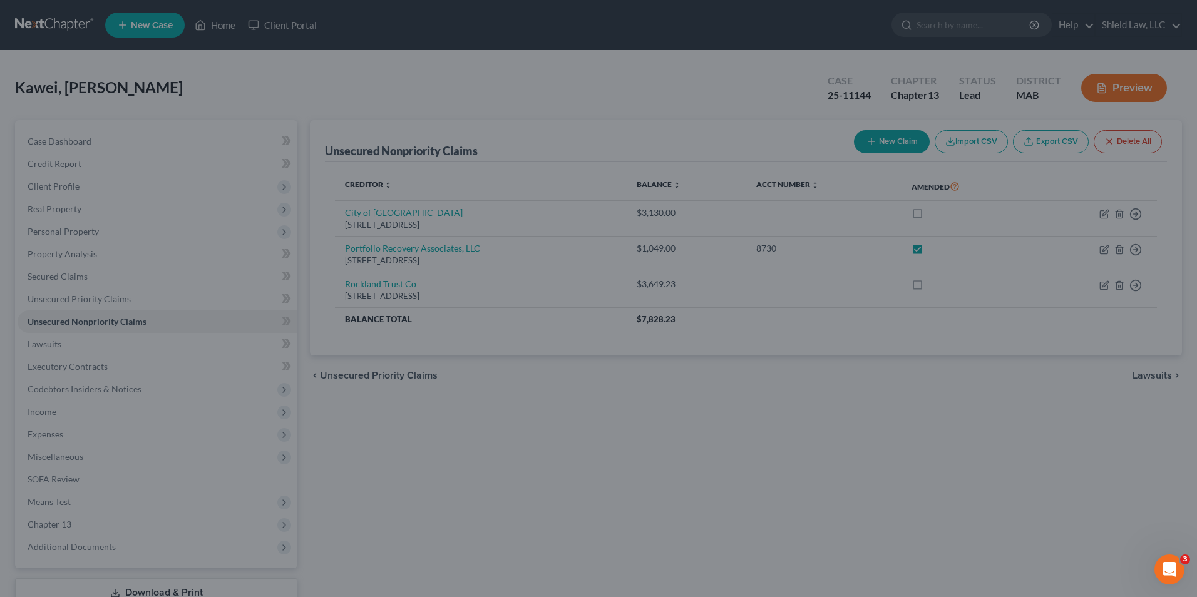
type input "0"
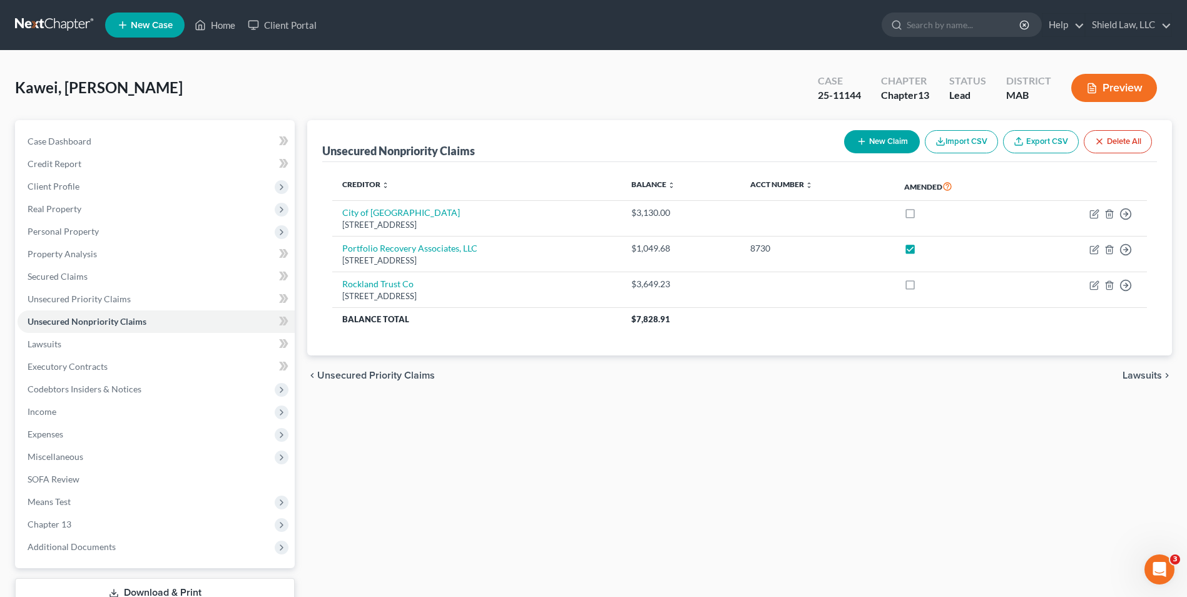
click at [869, 146] on button "New Claim" at bounding box center [882, 141] width 76 height 23
select select "0"
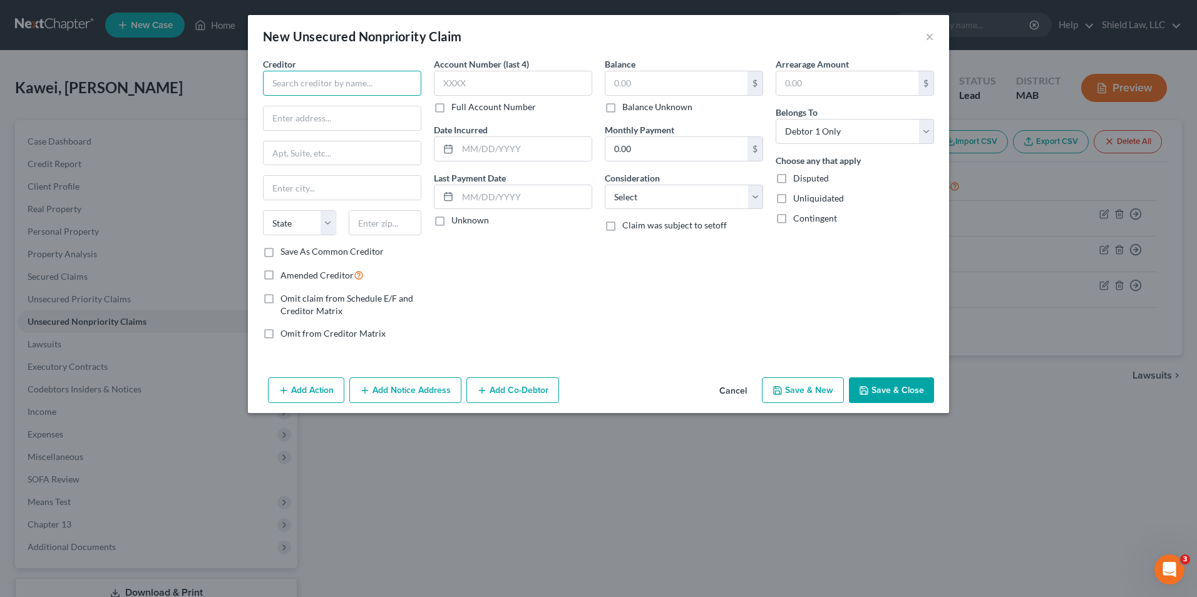
click at [359, 78] on input "text" at bounding box center [342, 83] width 158 height 25
type input "Verizon"
click at [464, 88] on input "text" at bounding box center [513, 83] width 158 height 25
type input "0001"
click at [639, 89] on input "text" at bounding box center [676, 83] width 142 height 24
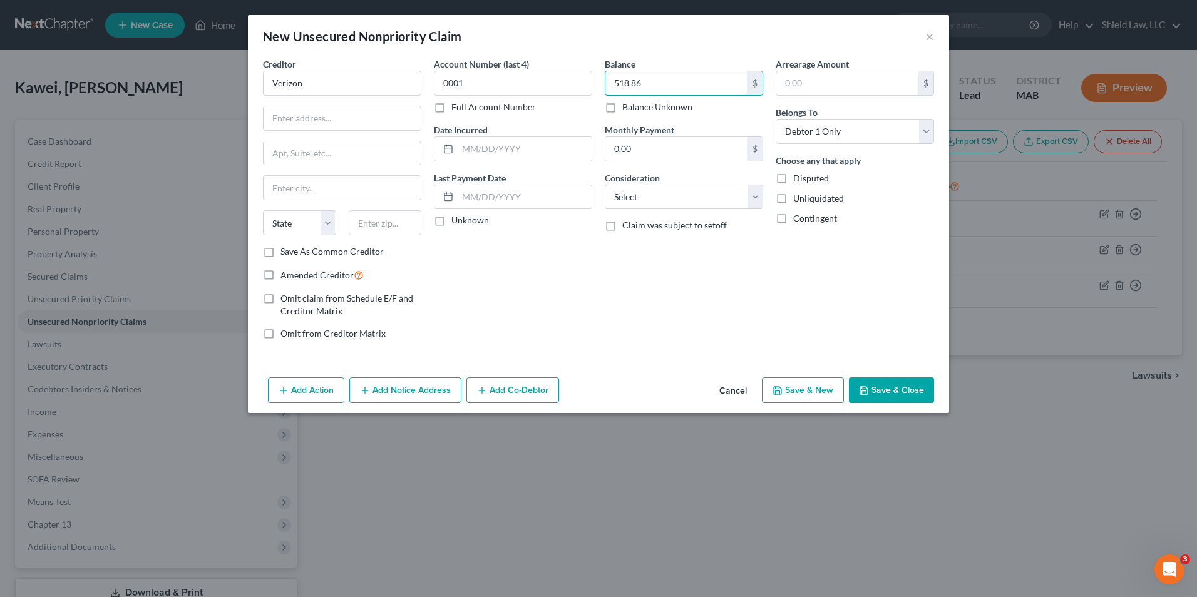
type input "518.86"
click at [870, 388] on button "Save & Close" at bounding box center [891, 390] width 85 height 26
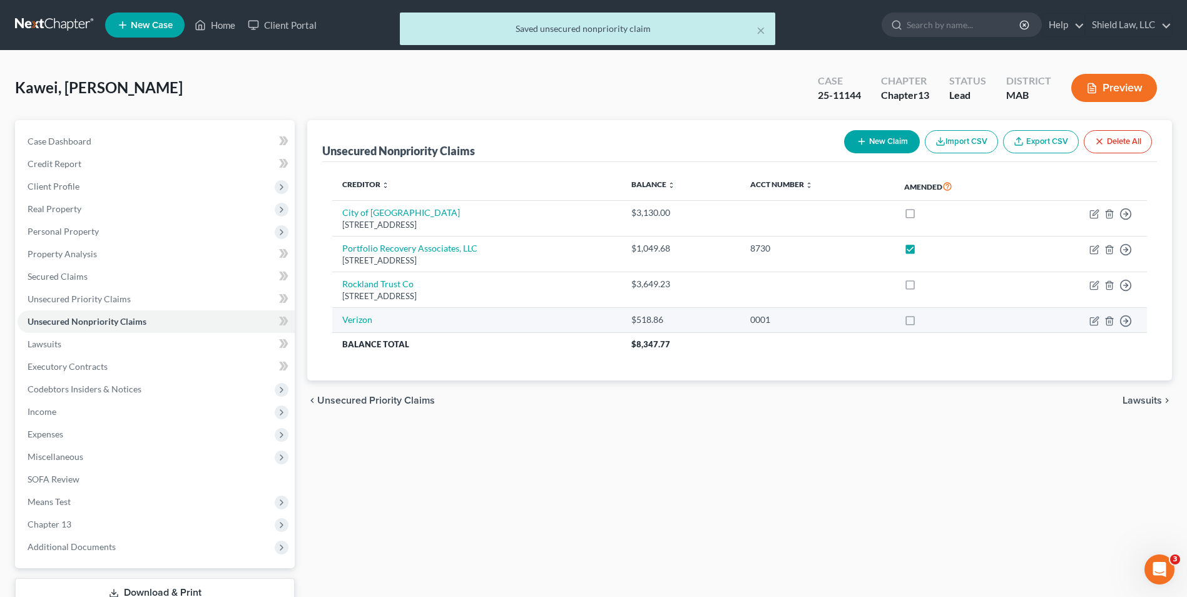
click at [922, 323] on label at bounding box center [922, 323] width 0 height 0
click at [927, 320] on input "checkbox" at bounding box center [931, 318] width 8 height 8
checkbox input "true"
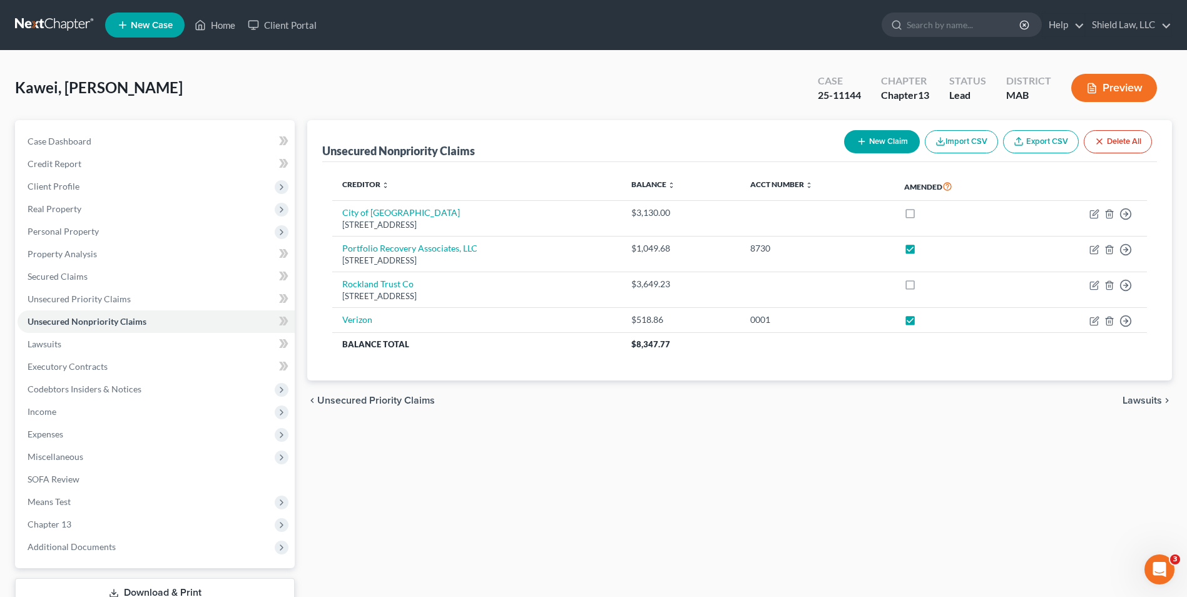
click at [886, 130] on button "New Claim" at bounding box center [882, 141] width 76 height 23
select select "0"
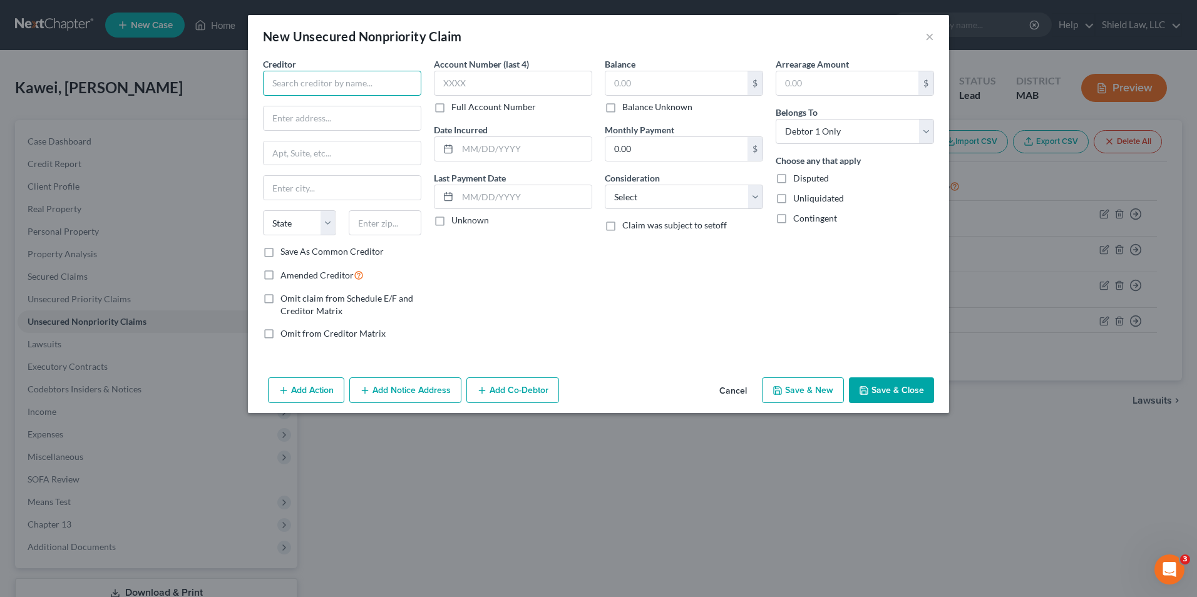
click at [329, 78] on input "text" at bounding box center [342, 83] width 158 height 25
click at [461, 98] on div "Account Number (last 4) Full Account Number" at bounding box center [513, 86] width 158 height 56
type input "LVNV Funding"
click at [470, 85] on input "text" at bounding box center [513, 83] width 158 height 25
type input "1841"
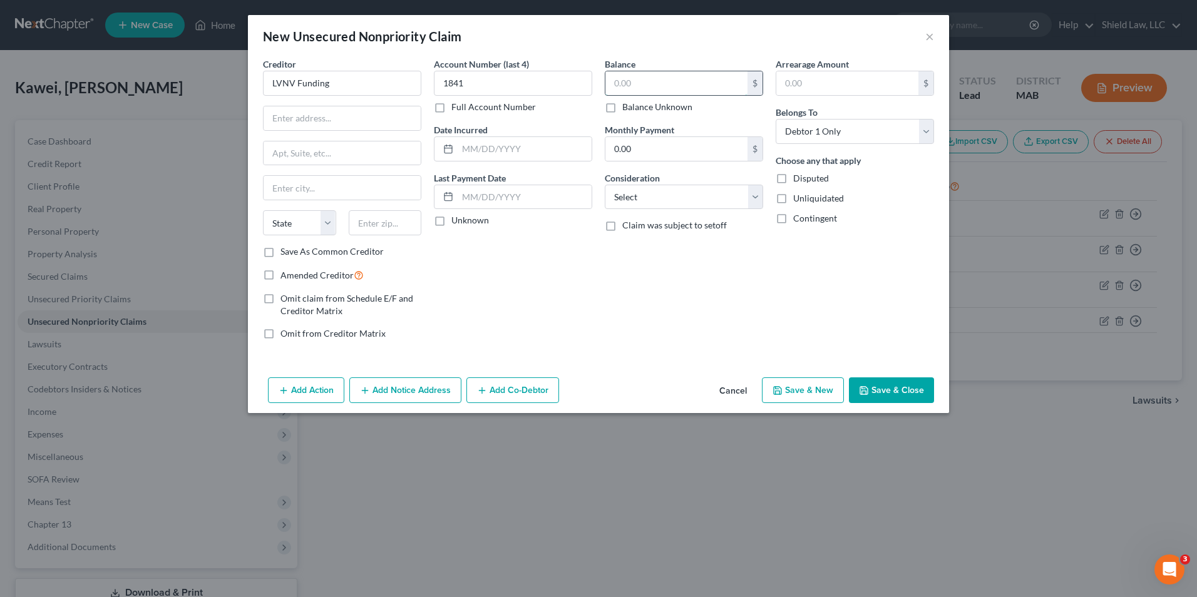
click at [675, 87] on input "text" at bounding box center [676, 83] width 142 height 24
type input "213.53"
click at [863, 381] on button "Save & Close" at bounding box center [891, 390] width 85 height 26
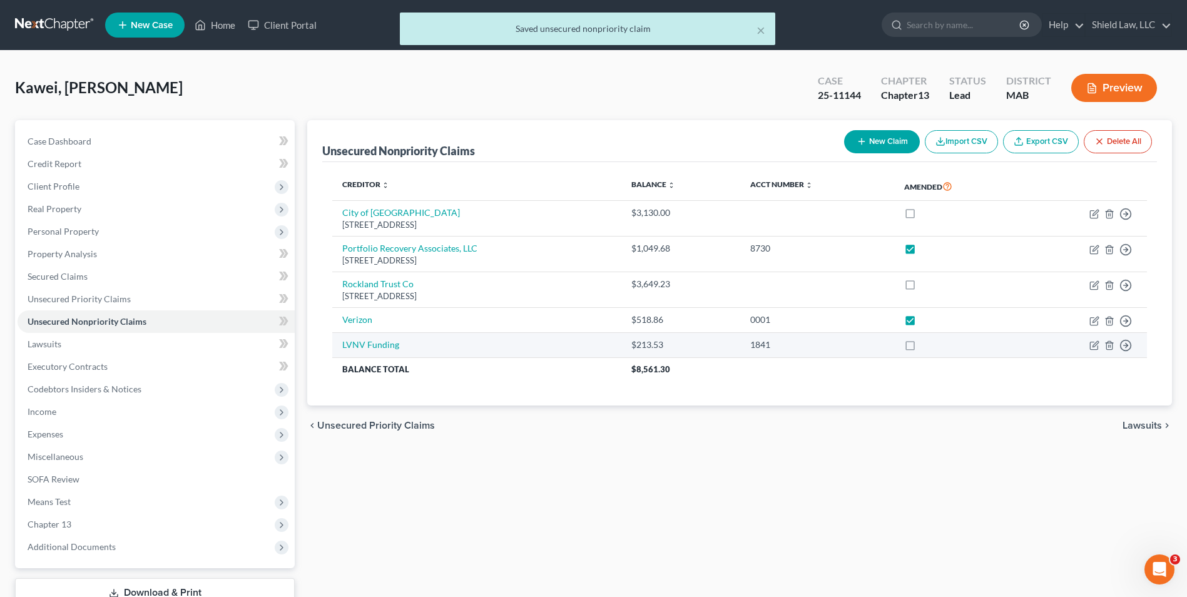
click at [922, 348] on label at bounding box center [922, 348] width 0 height 0
click at [929, 347] on input "checkbox" at bounding box center [931, 343] width 8 height 8
checkbox input "true"
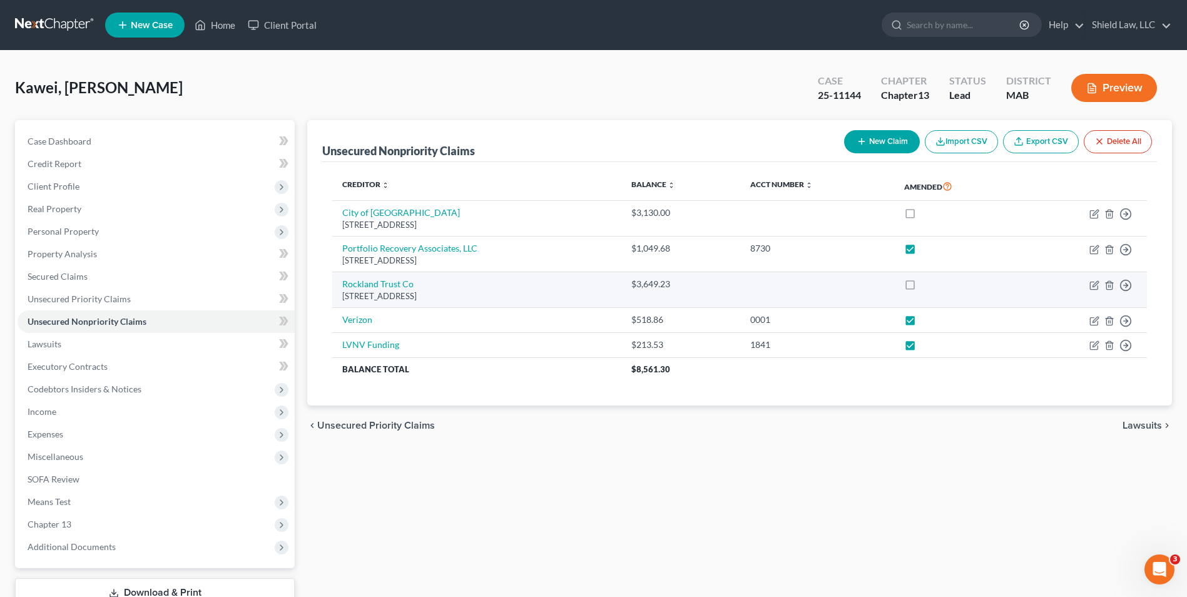
click at [922, 287] on label at bounding box center [922, 287] width 0 height 0
click at [927, 286] on input "checkbox" at bounding box center [931, 282] width 8 height 8
checkbox input "true"
click at [1097, 290] on icon "button" at bounding box center [1095, 285] width 10 height 10
select select "22"
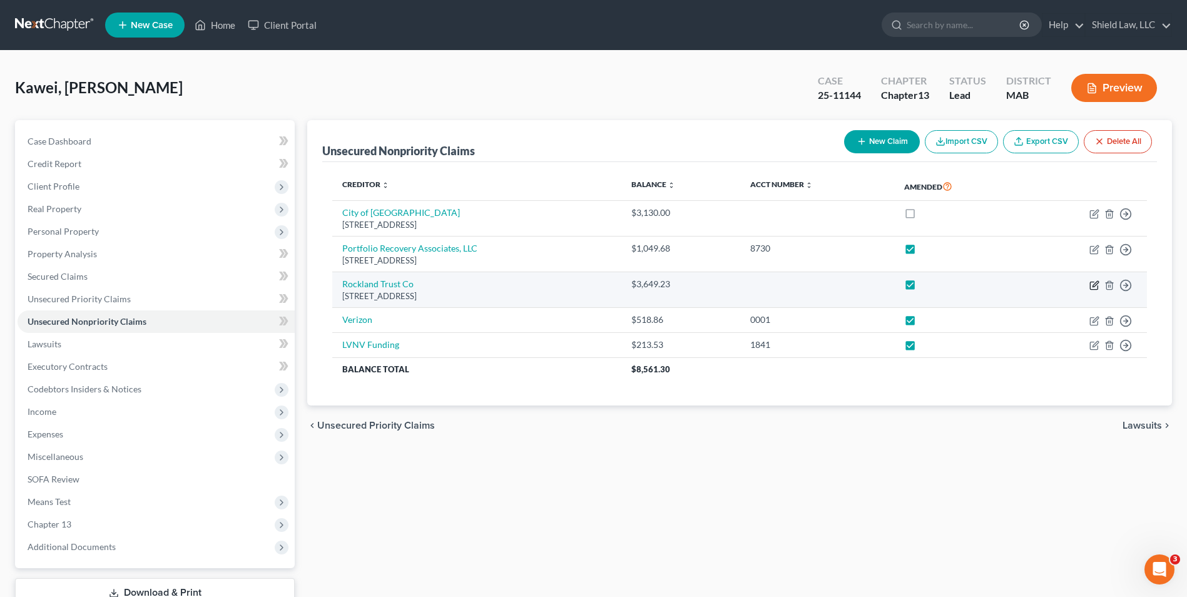
select select "0"
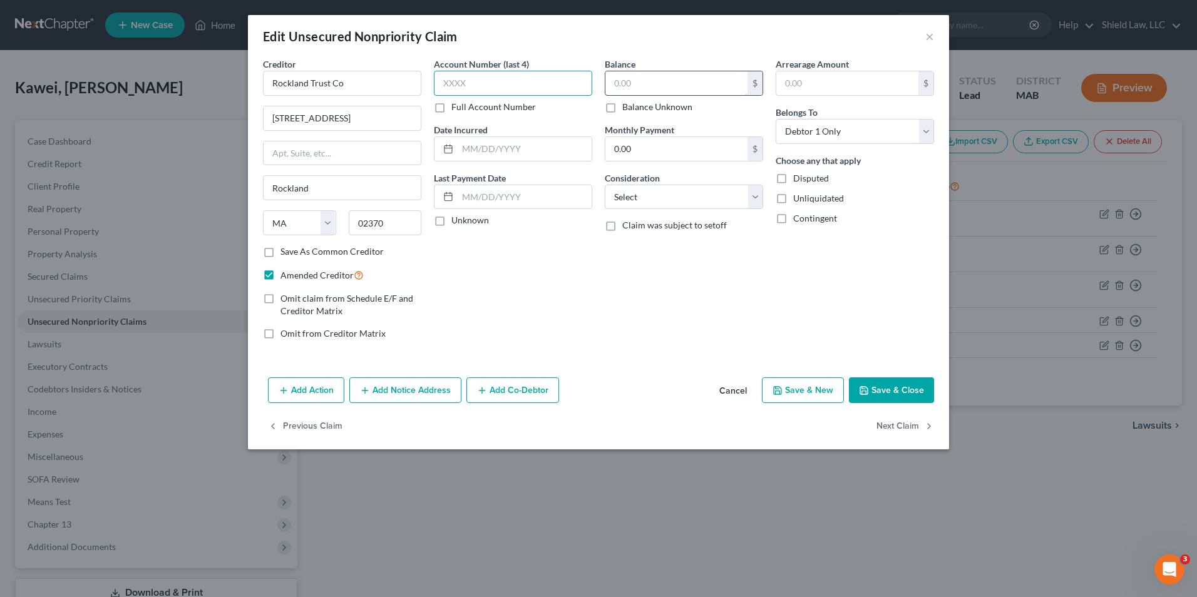
type input "3,64"
drag, startPoint x: 506, startPoint y: 85, endPoint x: 376, endPoint y: 101, distance: 131.8
click at [382, 101] on div "Creditor * Rockland Trust Co [GEOGRAPHIC_DATA] [US_STATE] AK AR AZ CA CO CT DE …" at bounding box center [599, 204] width 684 height 292
click at [640, 80] on input "text" at bounding box center [676, 83] width 142 height 24
click at [889, 391] on button "Save & Close" at bounding box center [891, 390] width 85 height 26
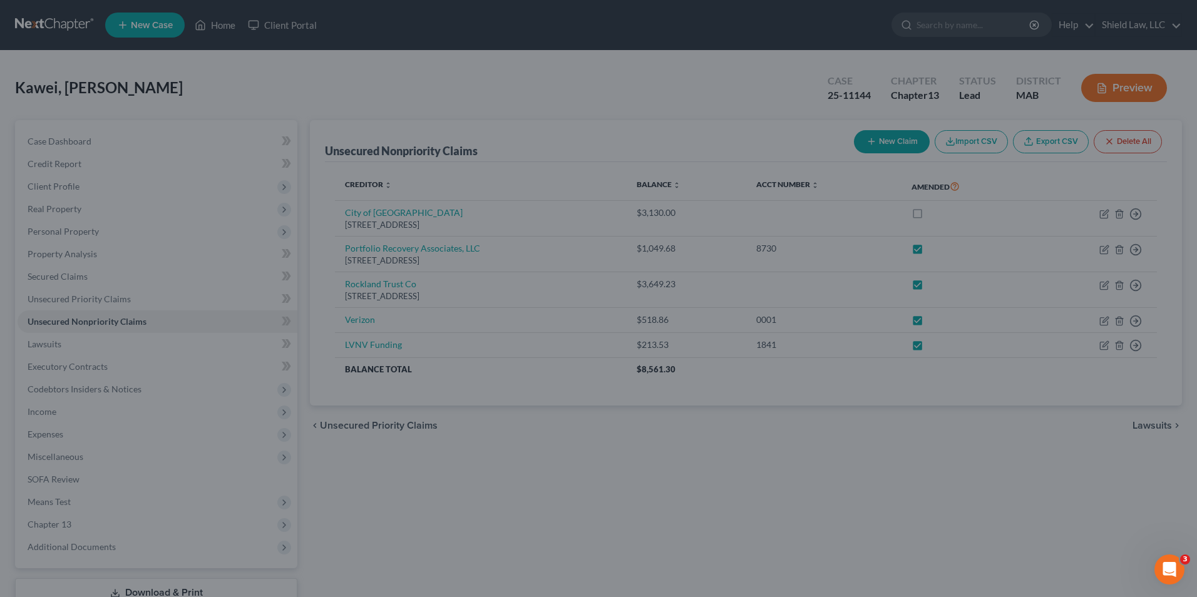
type input "0.00"
type input "0"
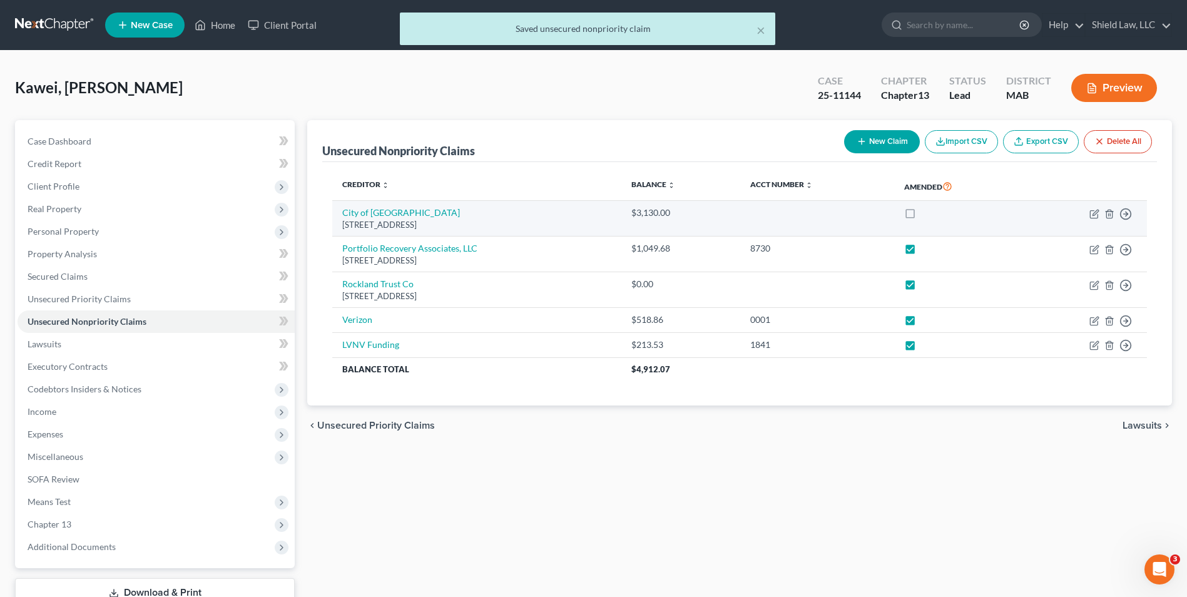
click at [922, 216] on label at bounding box center [922, 216] width 0 height 0
click at [928, 209] on input "checkbox" at bounding box center [931, 211] width 8 height 8
checkbox input "true"
click at [1094, 214] on icon "button" at bounding box center [1095, 214] width 10 height 10
select select "22"
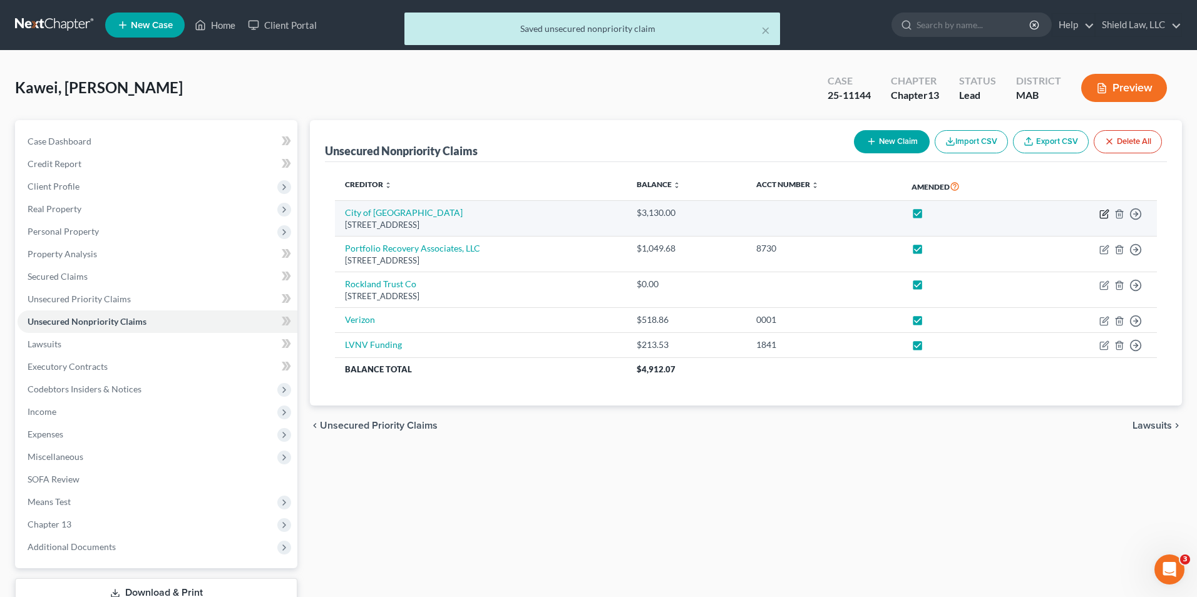
select select "0"
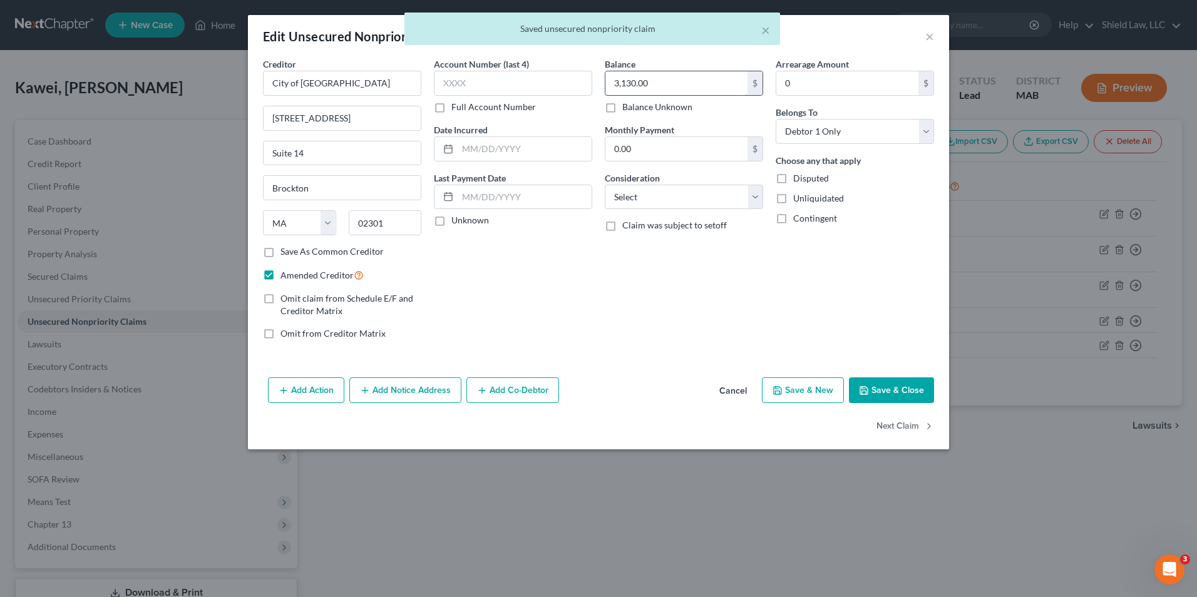
click at [659, 85] on input "3,130.00" at bounding box center [676, 83] width 142 height 24
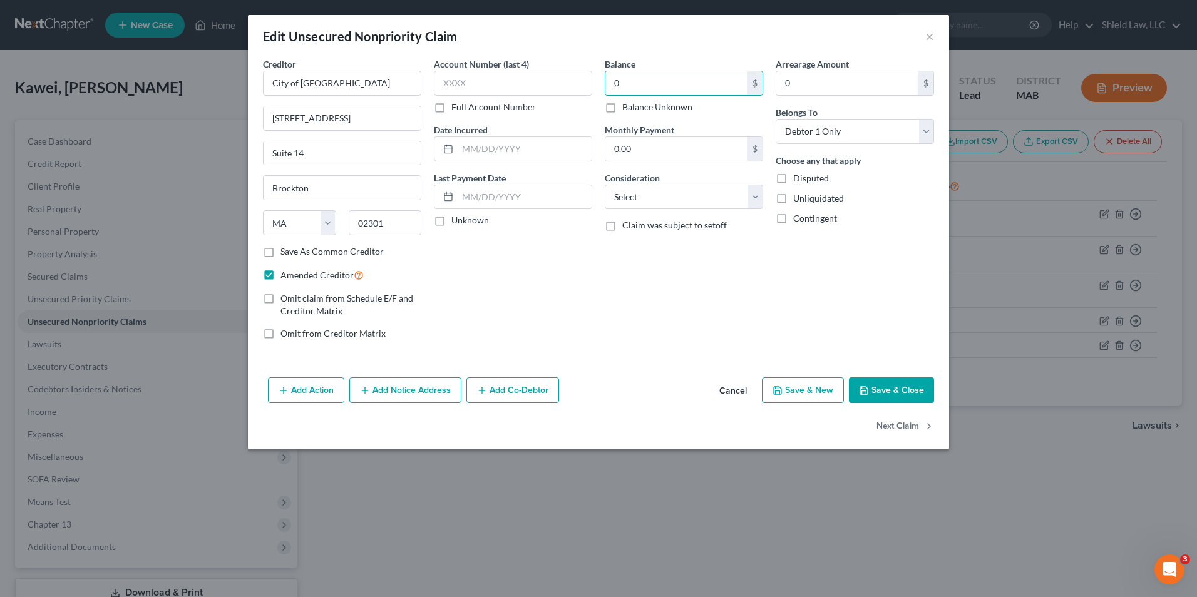
click at [879, 387] on button "Save & Close" at bounding box center [891, 390] width 85 height 26
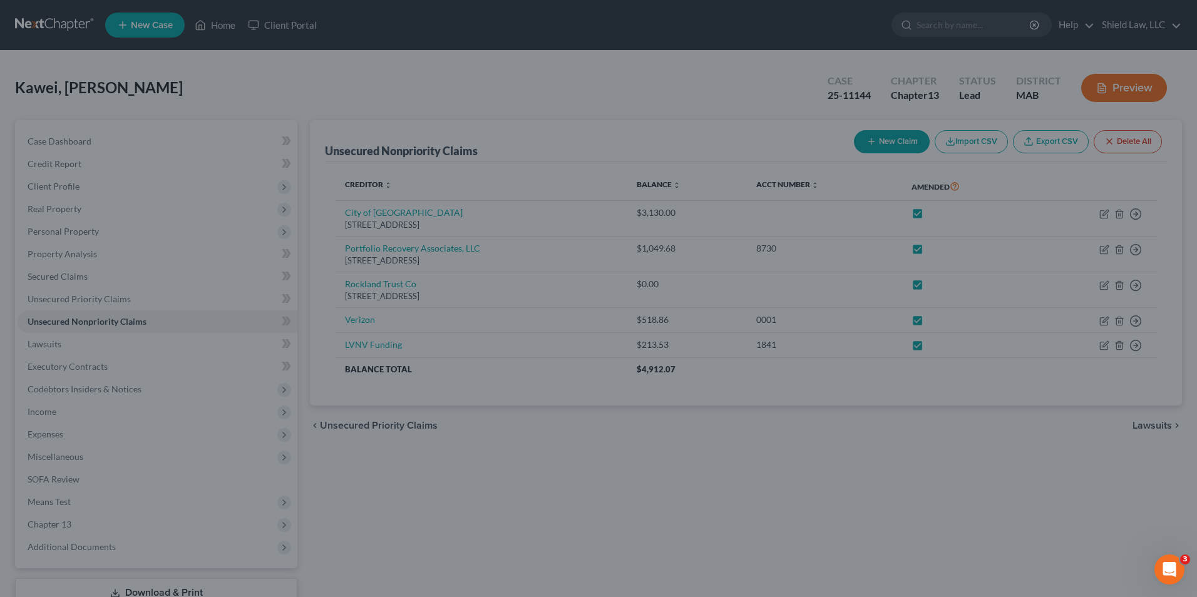
type input "0.00"
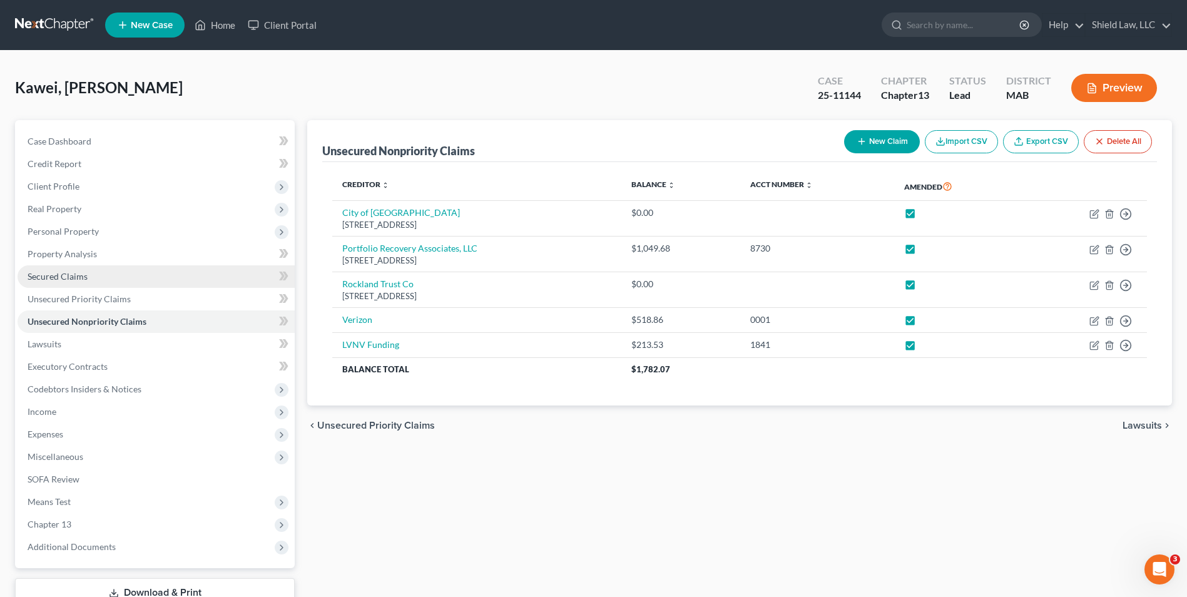
click at [84, 280] on span "Secured Claims" at bounding box center [58, 276] width 60 height 11
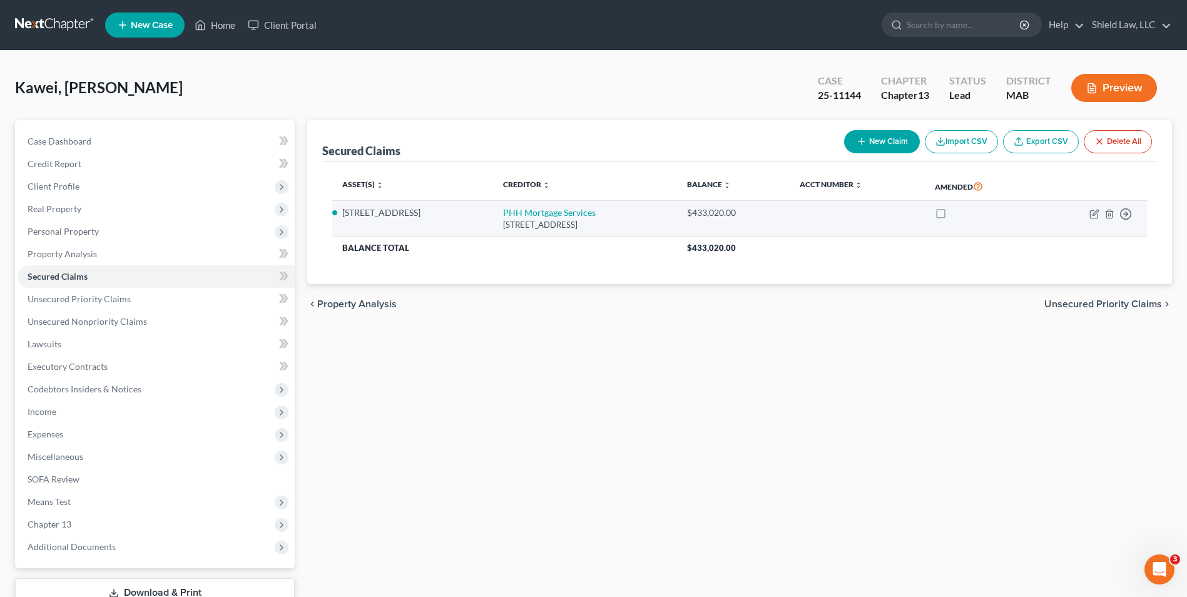
click at [953, 216] on label at bounding box center [953, 216] width 0 height 0
click at [966, 215] on input "checkbox" at bounding box center [962, 211] width 8 height 8
checkbox input "true"
click at [1096, 211] on icon "button" at bounding box center [1096, 213] width 6 height 6
select select "9"
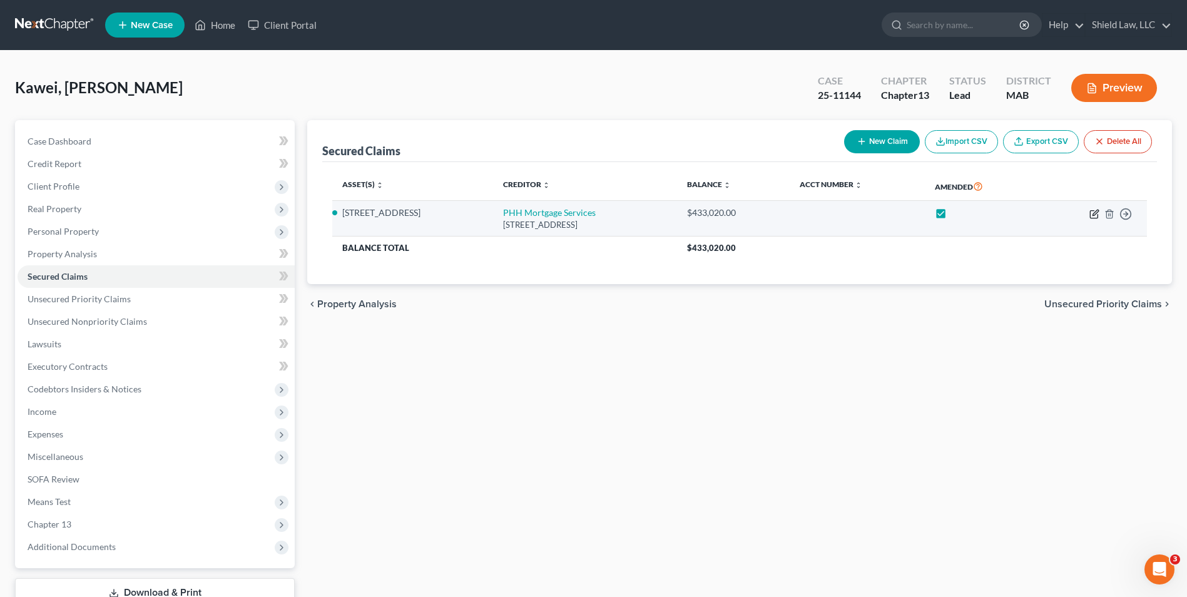
select select "0"
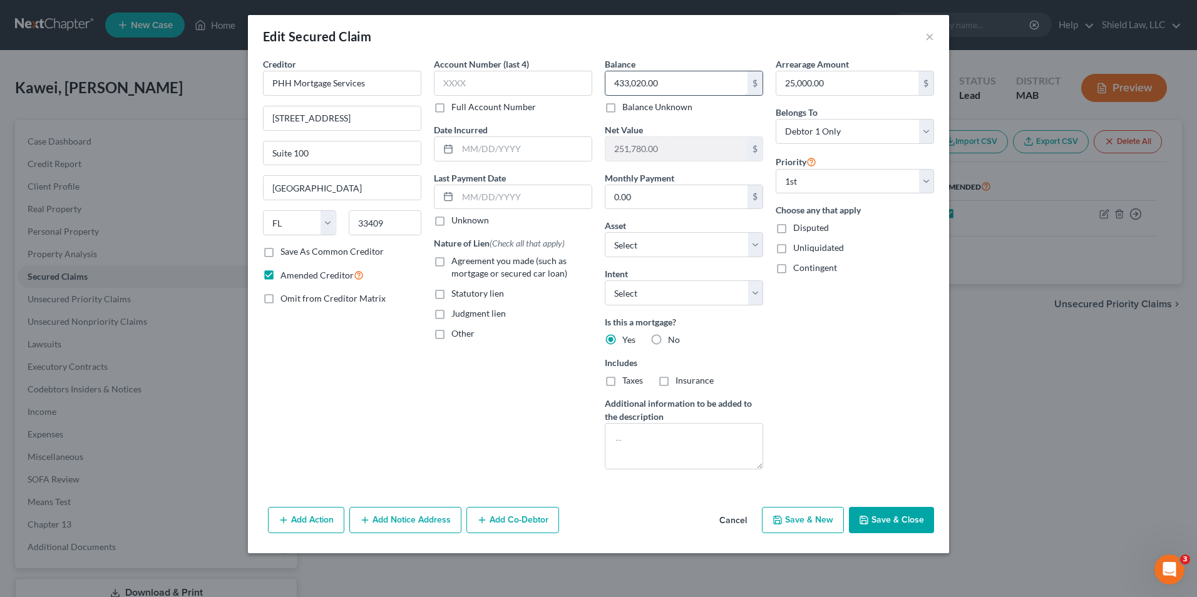
click at [681, 84] on input "433,020.00" at bounding box center [676, 83] width 142 height 24
type input "435,088.67"
click at [849, 89] on input "25,000.00" at bounding box center [847, 83] width 142 height 24
type input "54,785.30"
click at [895, 520] on button "Save & Close" at bounding box center [891, 520] width 85 height 26
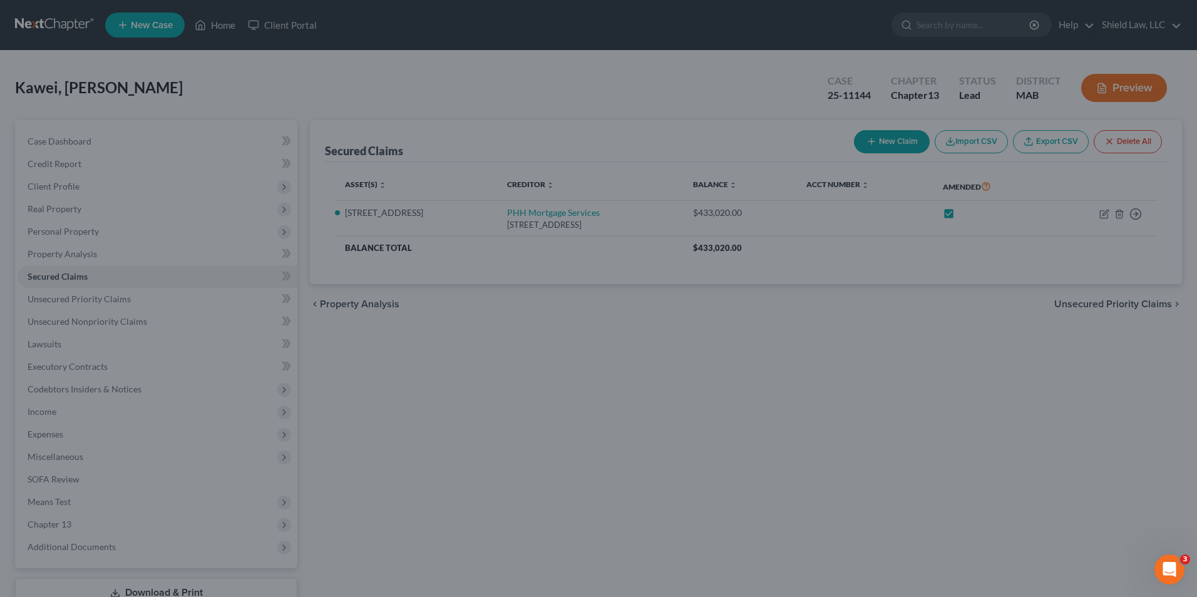
type input "249,711.33"
select select "3"
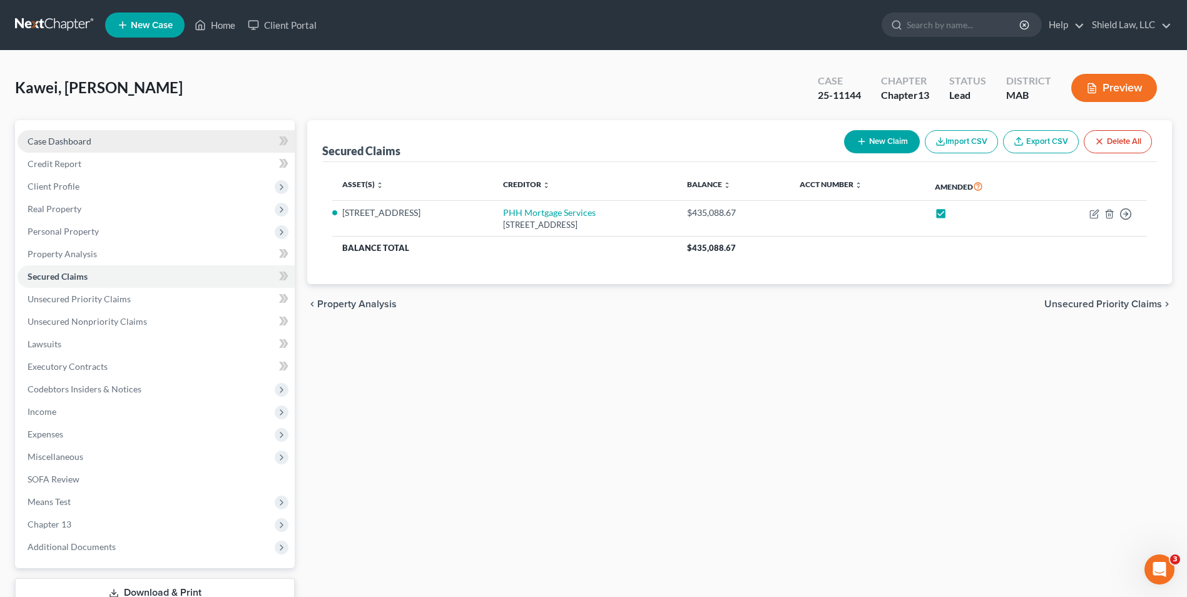
click at [55, 137] on span "Case Dashboard" at bounding box center [60, 141] width 64 height 11
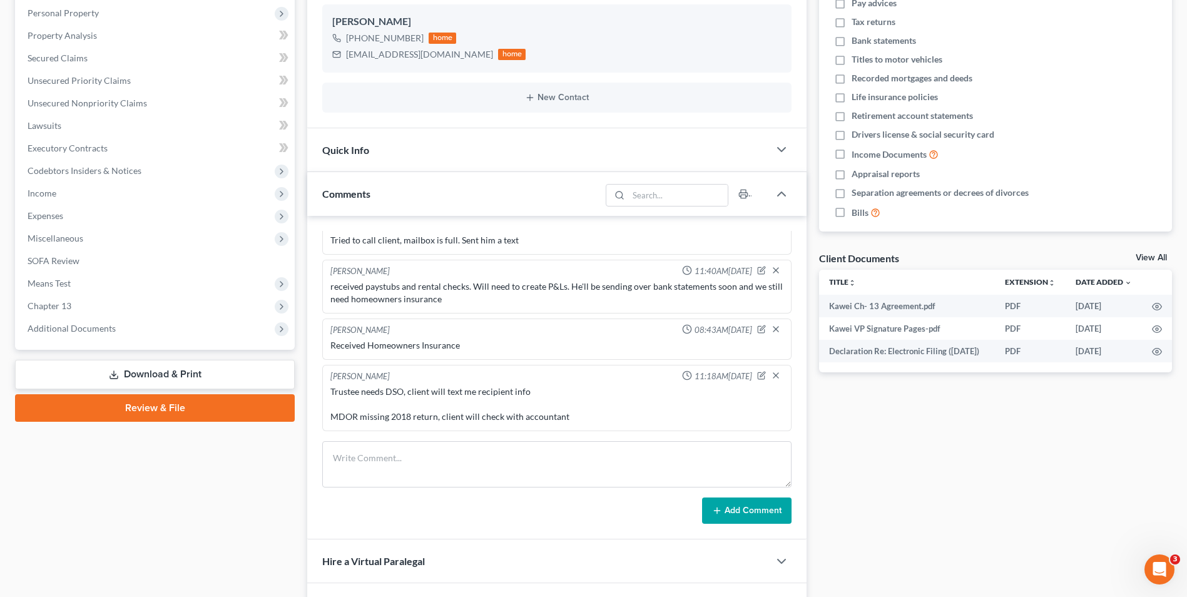
scroll to position [341, 0]
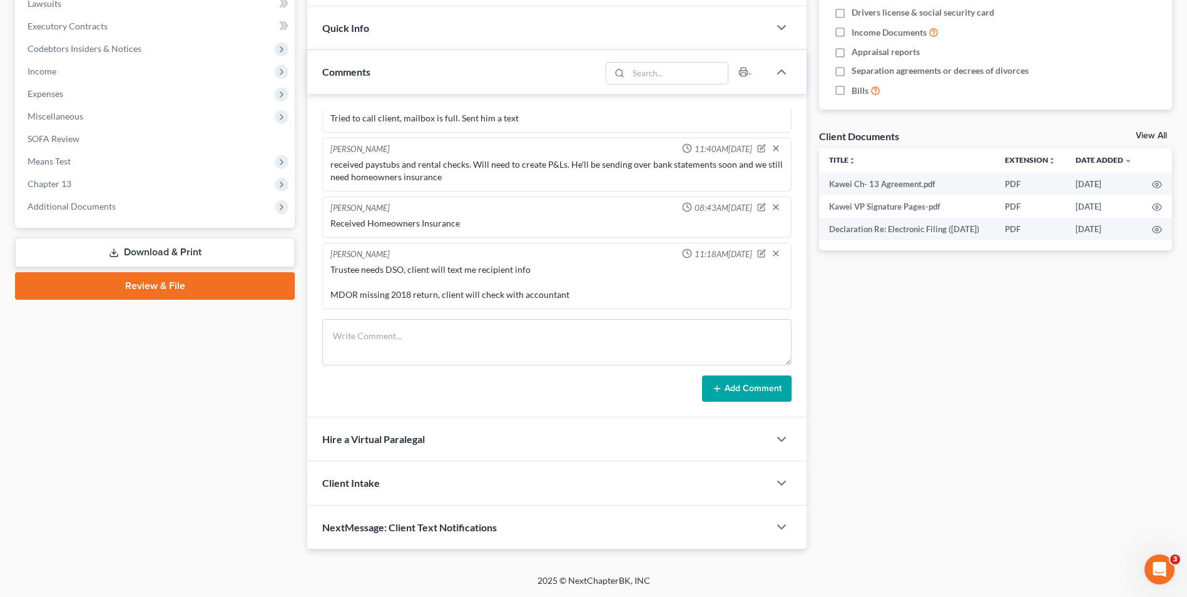
click at [445, 315] on div "[PERSON_NAME] 07:29PM[DATE] Need: -paystubs P&L for rental income -bank stateme…" at bounding box center [557, 256] width 500 height 324
click at [452, 331] on textarea at bounding box center [556, 342] width 469 height 46
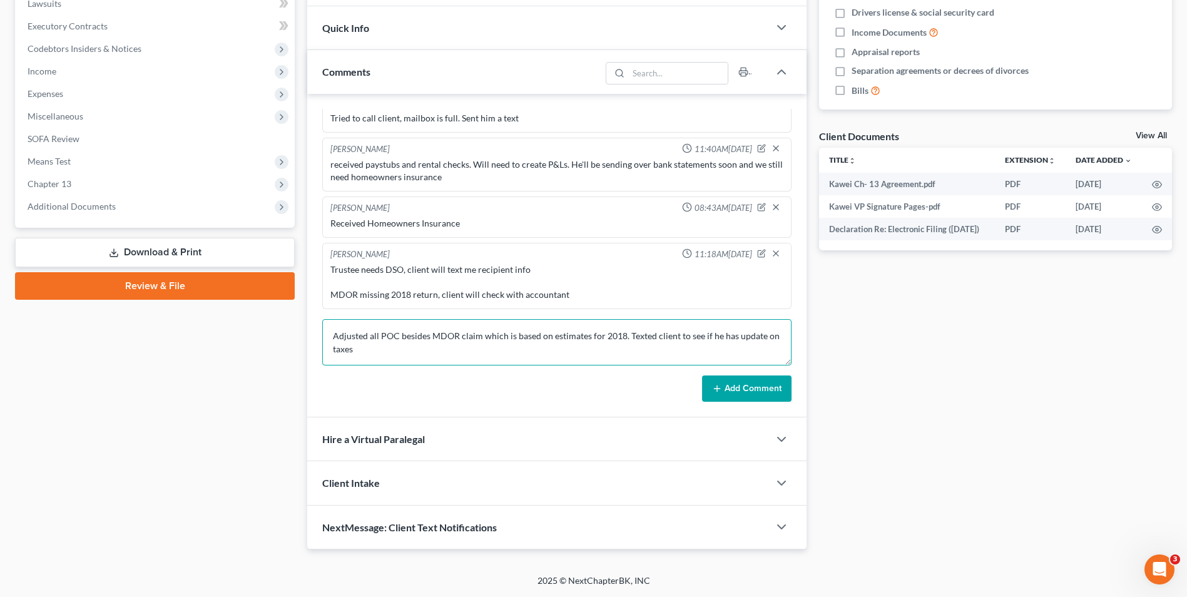
type textarea "Adjusted all POC besides MDOR claim which is based on estimates for 2018. Texte…"
click at [742, 386] on button "Add Comment" at bounding box center [747, 389] width 90 height 26
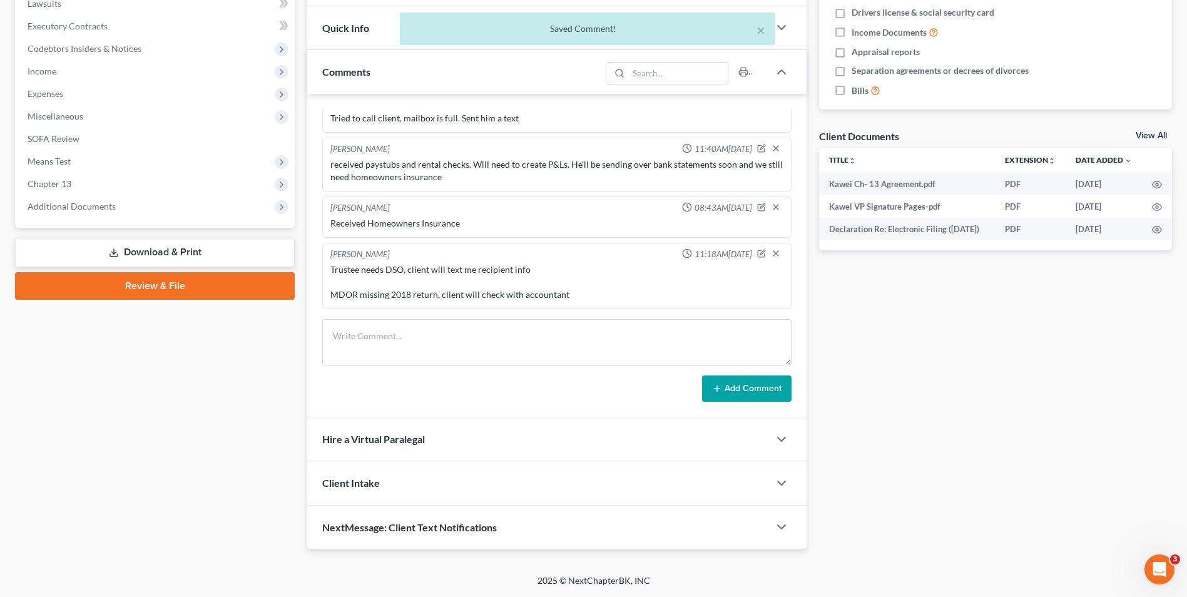
scroll to position [391, 0]
